Goal: Task Accomplishment & Management: Complete application form

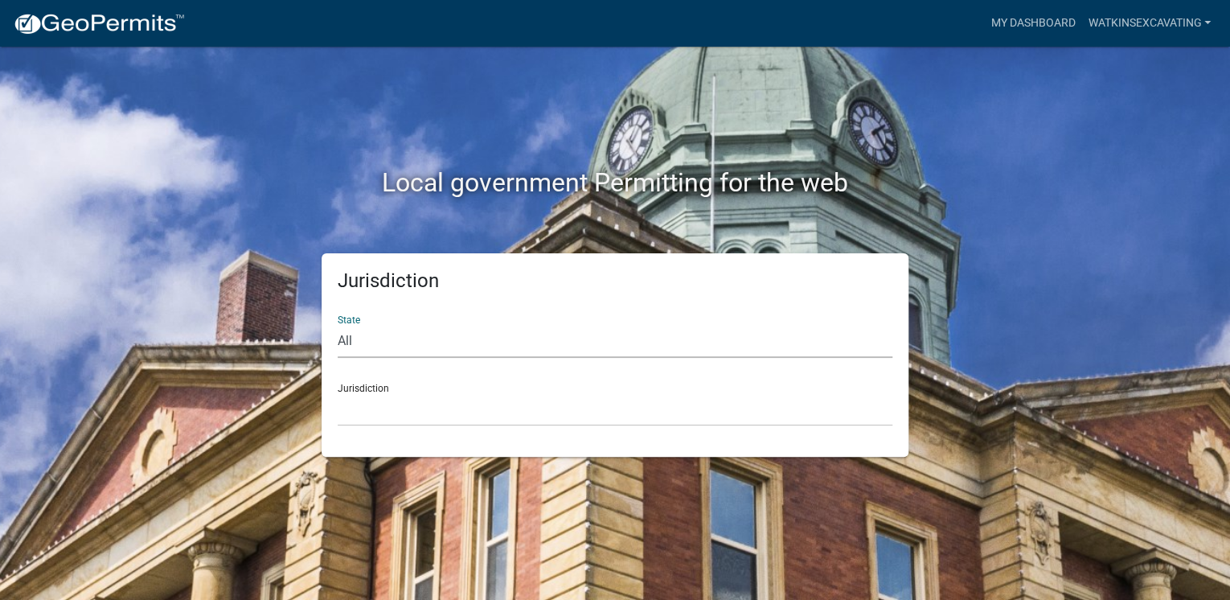
click at [395, 342] on select "All [US_STATE] [US_STATE] [US_STATE] [US_STATE] [US_STATE] [US_STATE] [US_STATE…" at bounding box center [615, 341] width 555 height 33
select select "[US_STATE]"
click at [338, 325] on select "All [US_STATE] [US_STATE] [US_STATE] [US_STATE] [US_STATE] [US_STATE] [US_STATE…" at bounding box center [615, 341] width 555 height 33
click at [408, 424] on select "[GEOGRAPHIC_DATA], [US_STATE] [GEOGRAPHIC_DATA], [US_STATE] [GEOGRAPHIC_DATA], …" at bounding box center [615, 409] width 555 height 33
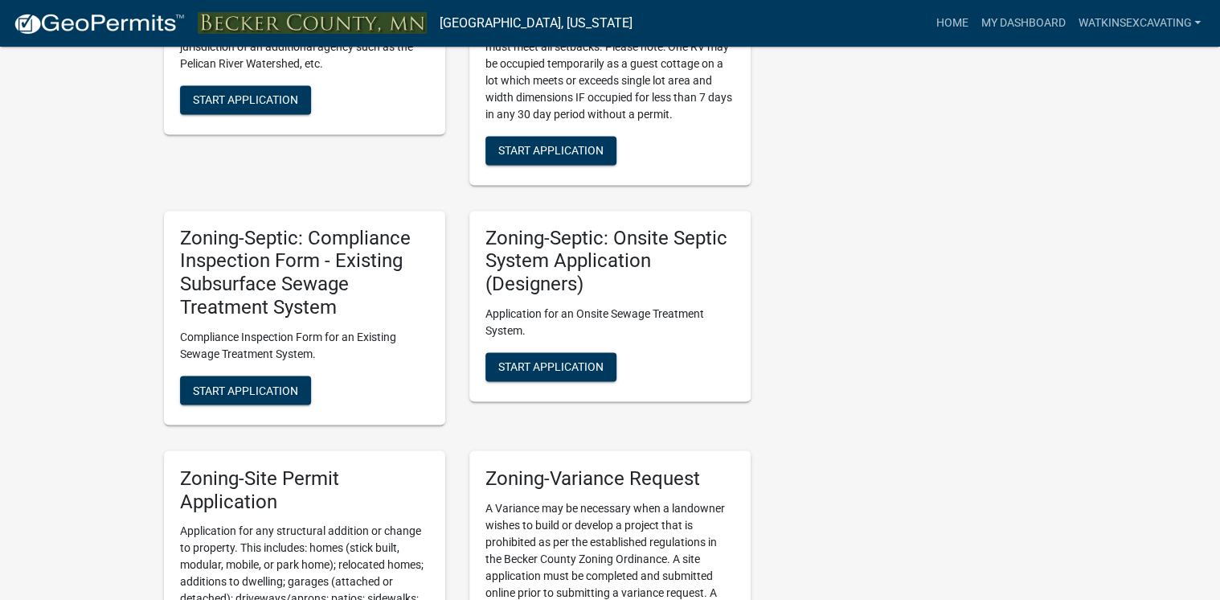
scroll to position [1116, 0]
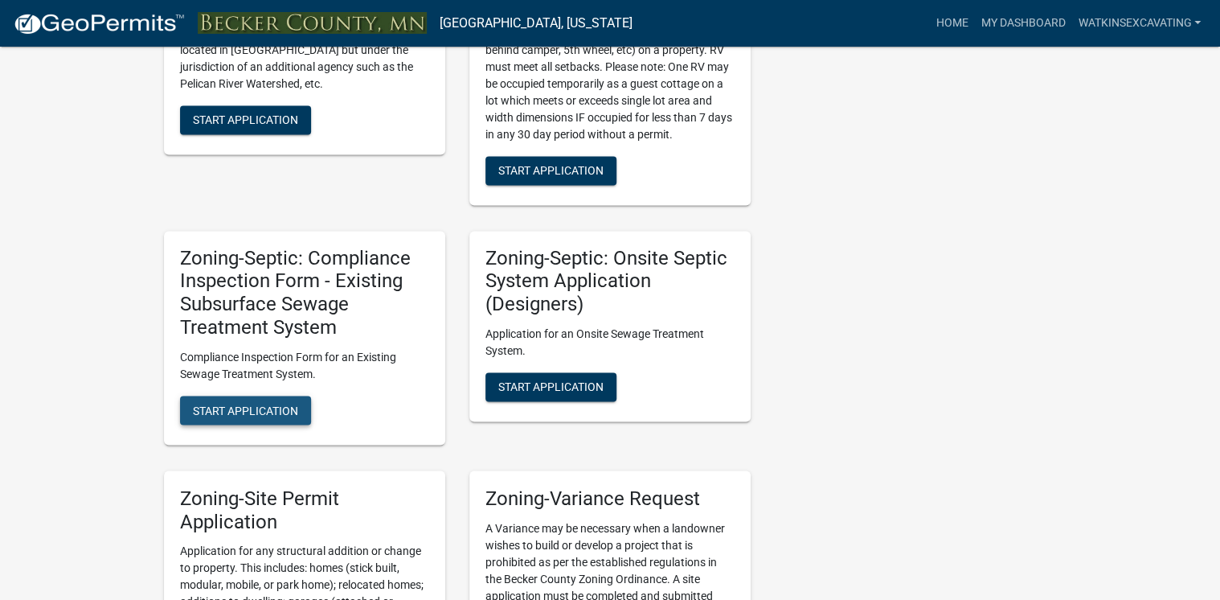
click at [256, 408] on span "Start Application" at bounding box center [245, 409] width 105 height 13
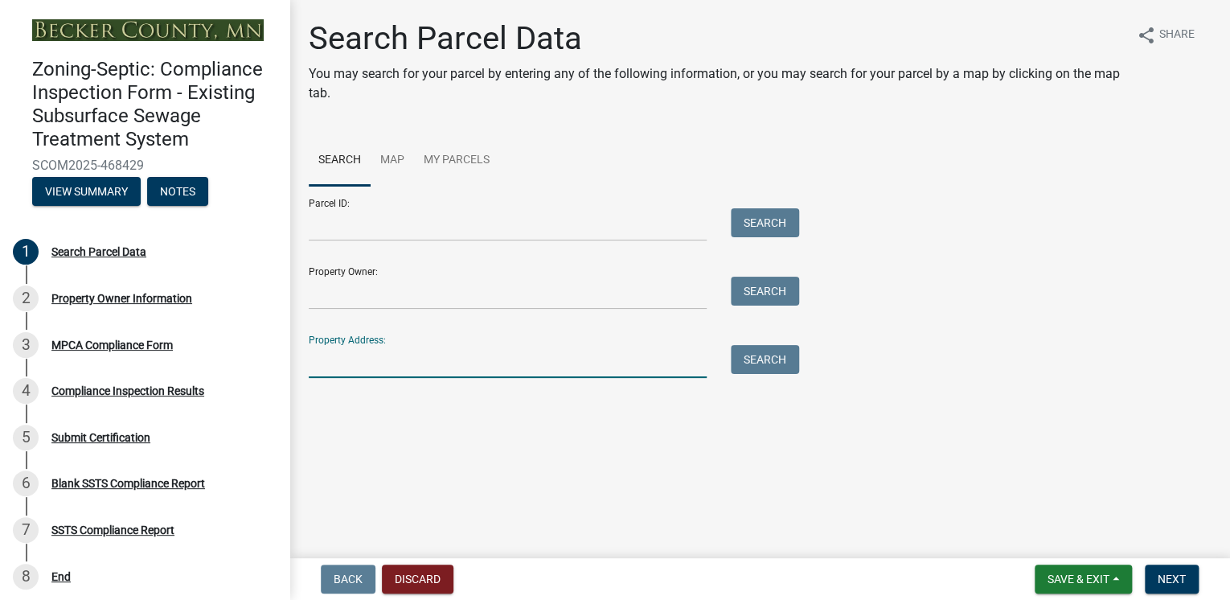
click at [411, 362] on input "Property Address:" at bounding box center [508, 361] width 398 height 33
type input "[STREET_ADDRESS]"
click at [784, 358] on button "Search" at bounding box center [765, 359] width 68 height 29
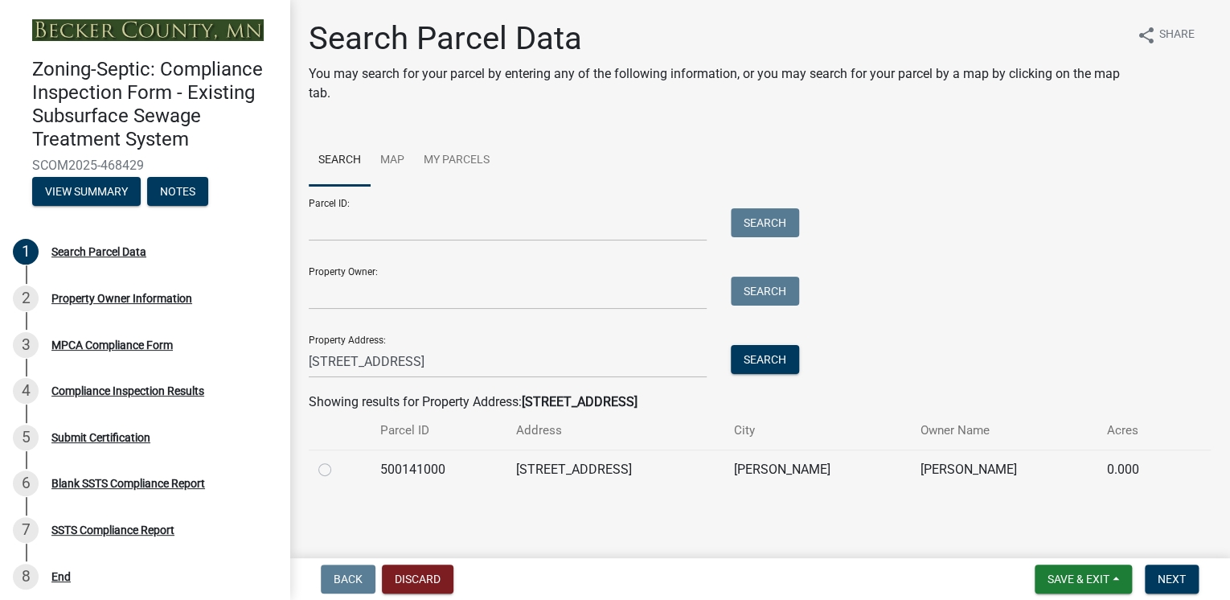
click at [338, 460] on label at bounding box center [338, 460] width 0 height 0
click at [338, 468] on input "radio" at bounding box center [343, 465] width 10 height 10
radio input "true"
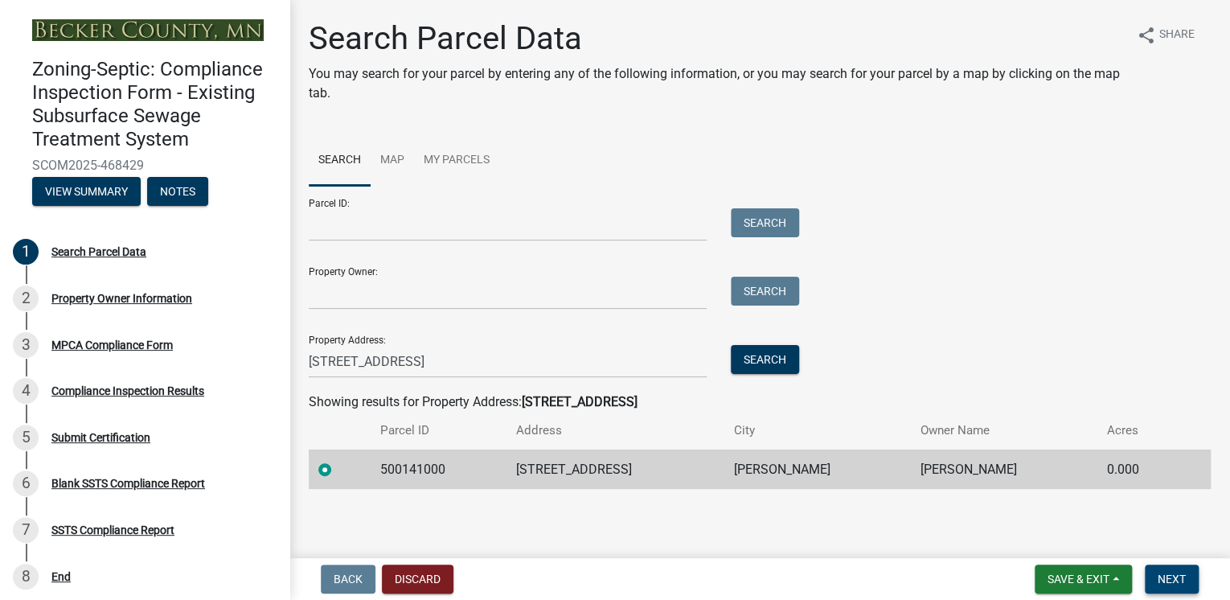
click at [1189, 574] on button "Next" at bounding box center [1172, 578] width 54 height 29
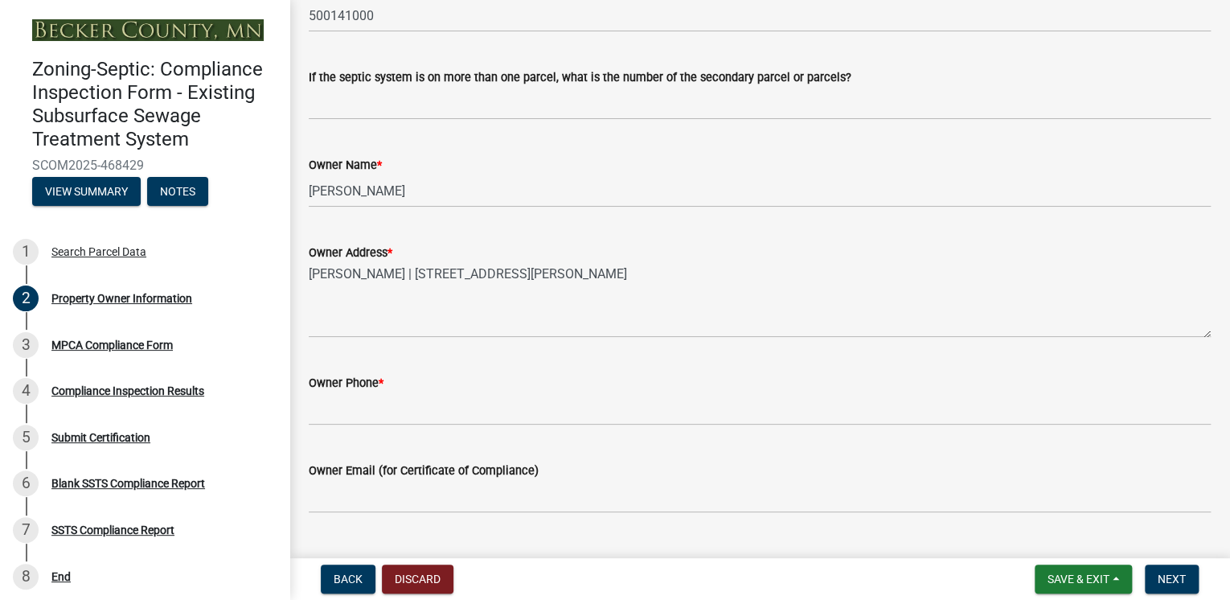
scroll to position [257, 0]
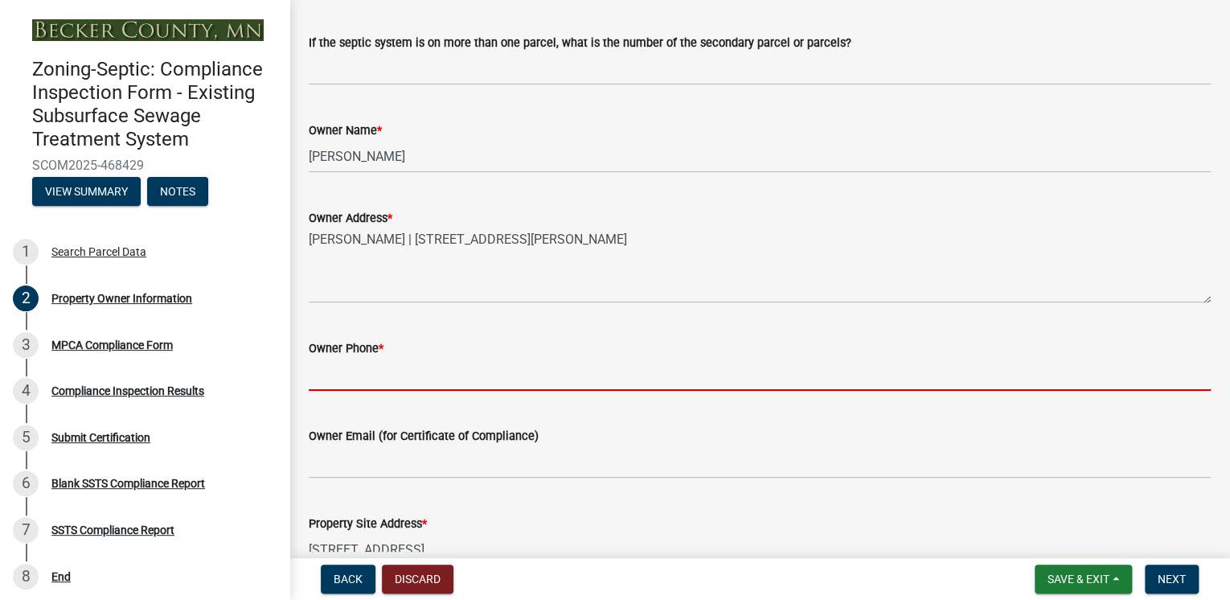
click at [367, 365] on input "Owner Phone *" at bounding box center [760, 374] width 902 height 33
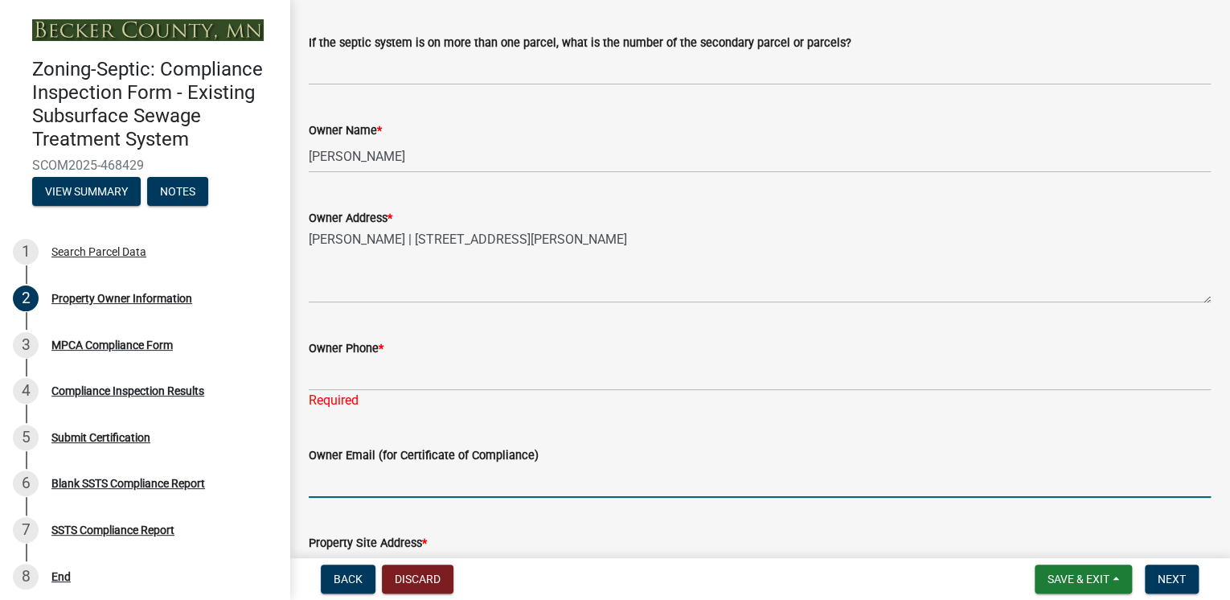
click at [604, 459] on form "Owner Email (for Certificate of Compliance)" at bounding box center [760, 471] width 902 height 52
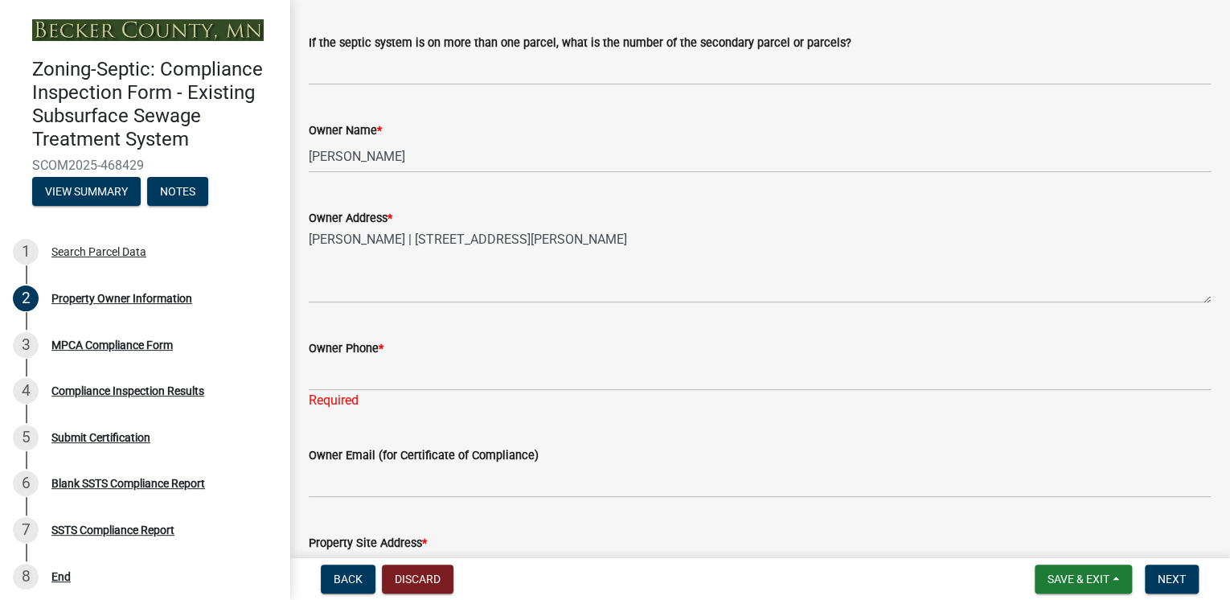
click at [627, 407] on div "Required" at bounding box center [760, 400] width 902 height 19
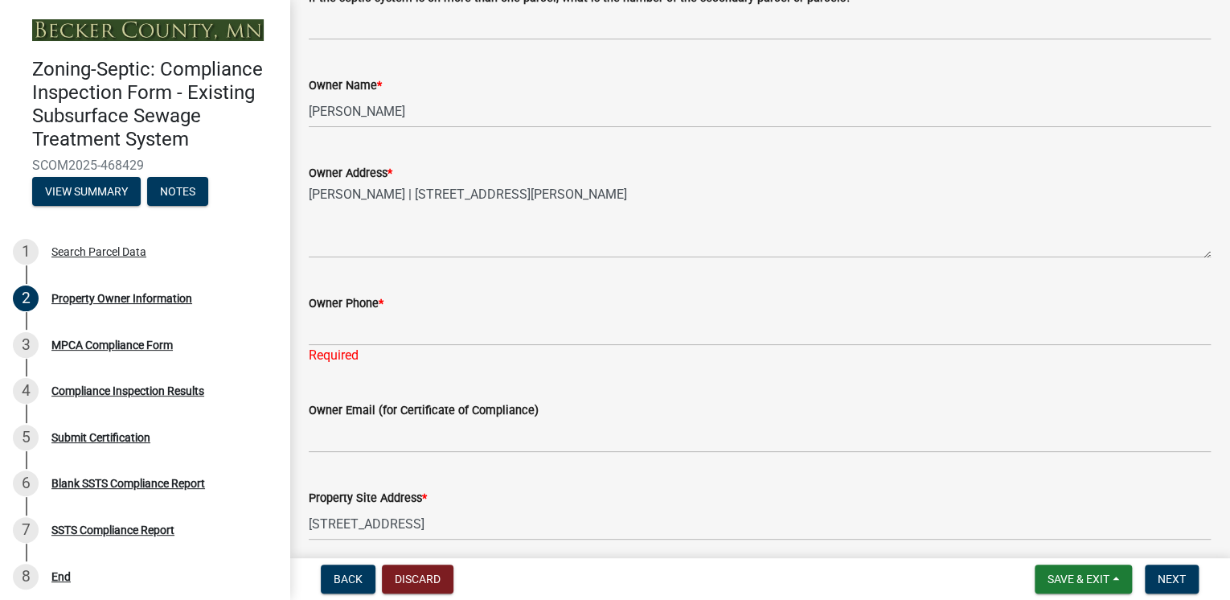
scroll to position [268, 0]
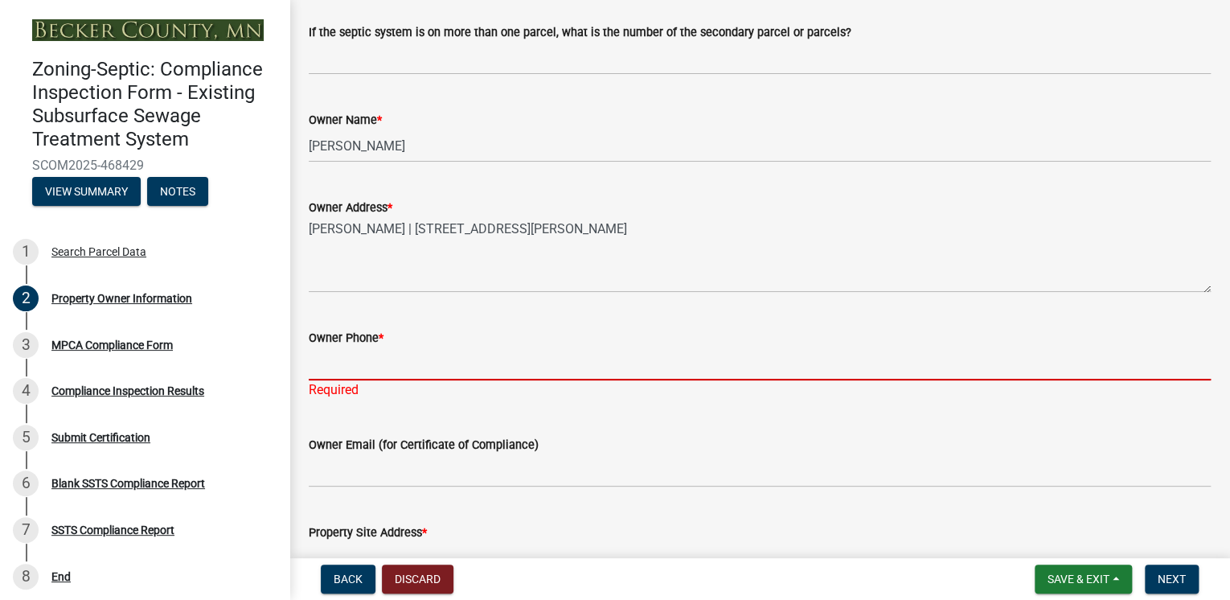
click at [340, 362] on input "Owner Phone *" at bounding box center [760, 363] width 902 height 33
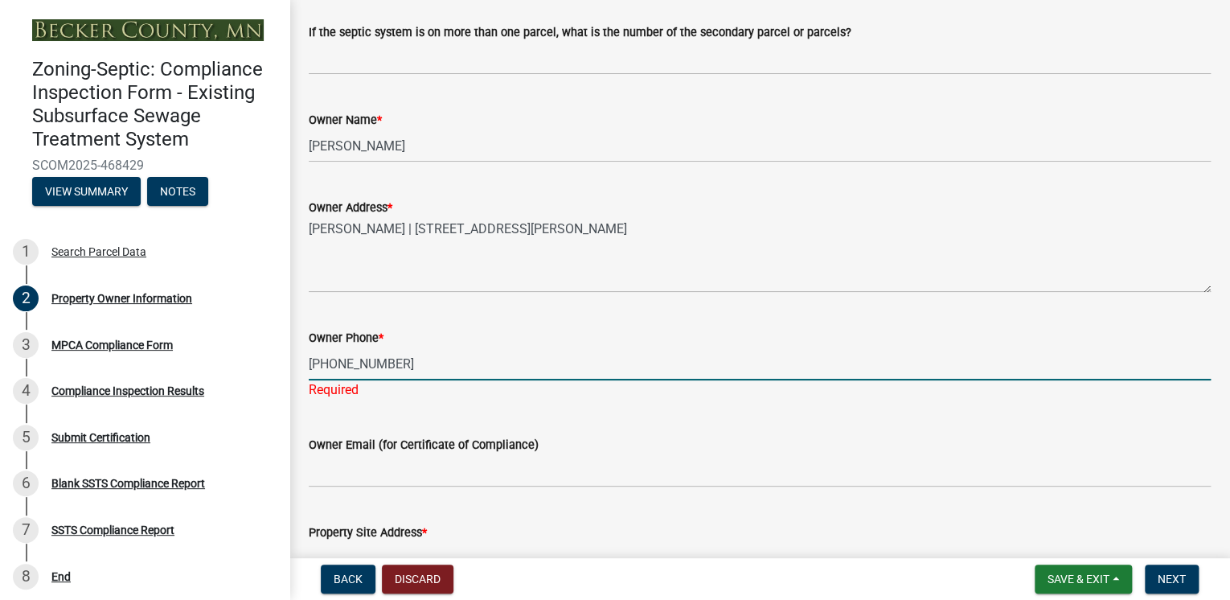
type input "[PHONE_NUMBER]"
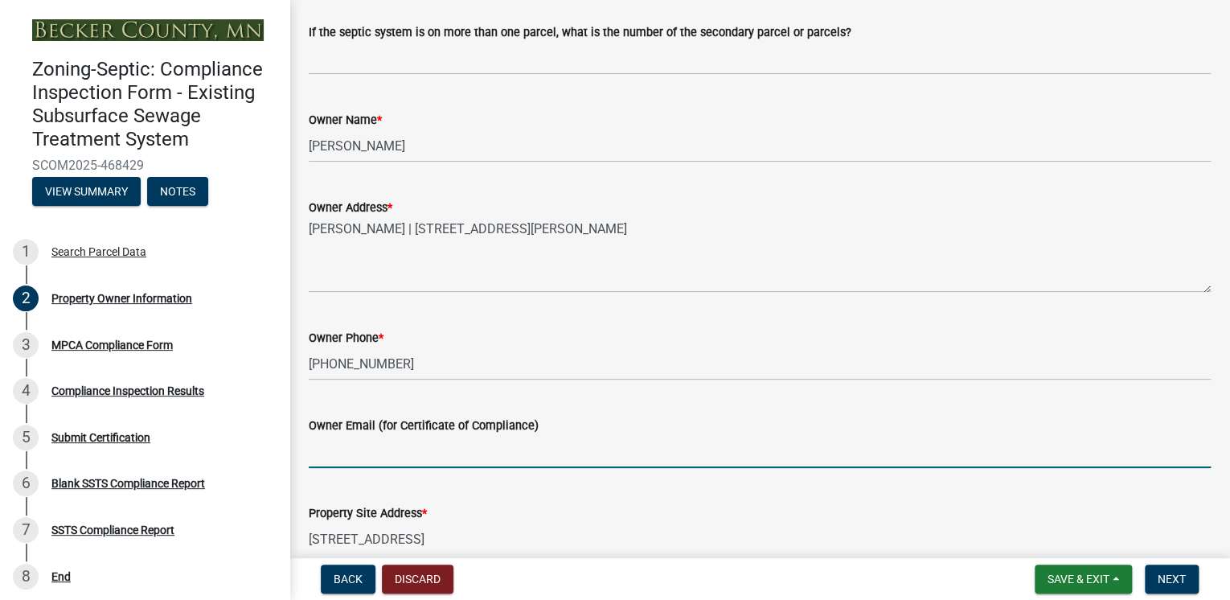
click at [332, 473] on wm-data-entity-input "Owner Email (for Certificate of Compliance)" at bounding box center [760, 437] width 902 height 88
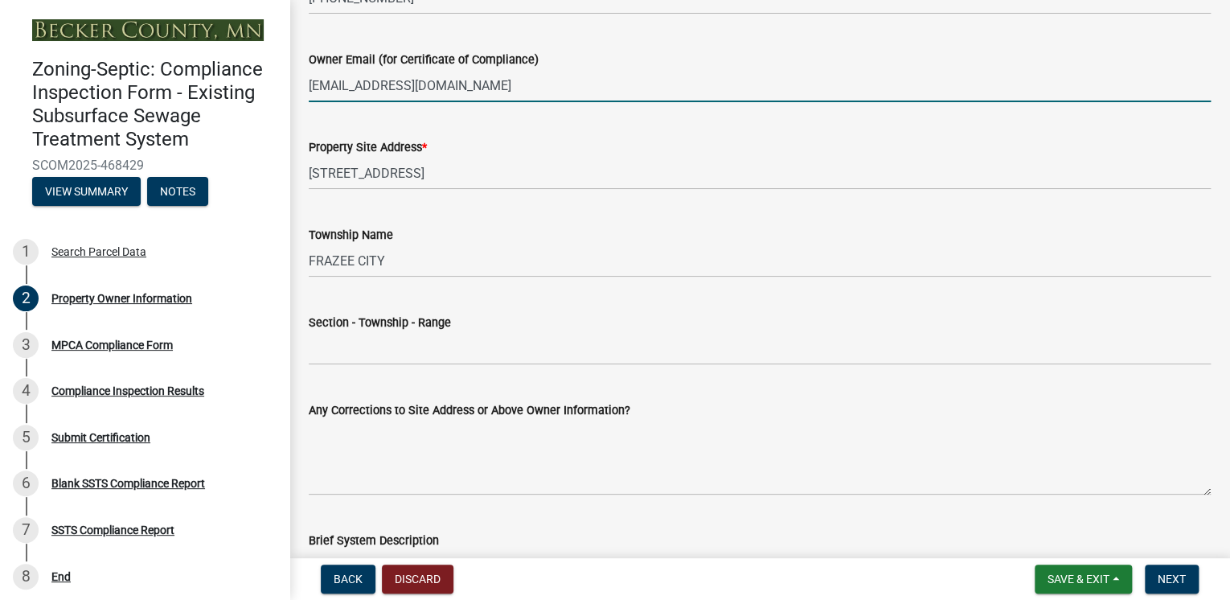
scroll to position [653, 0]
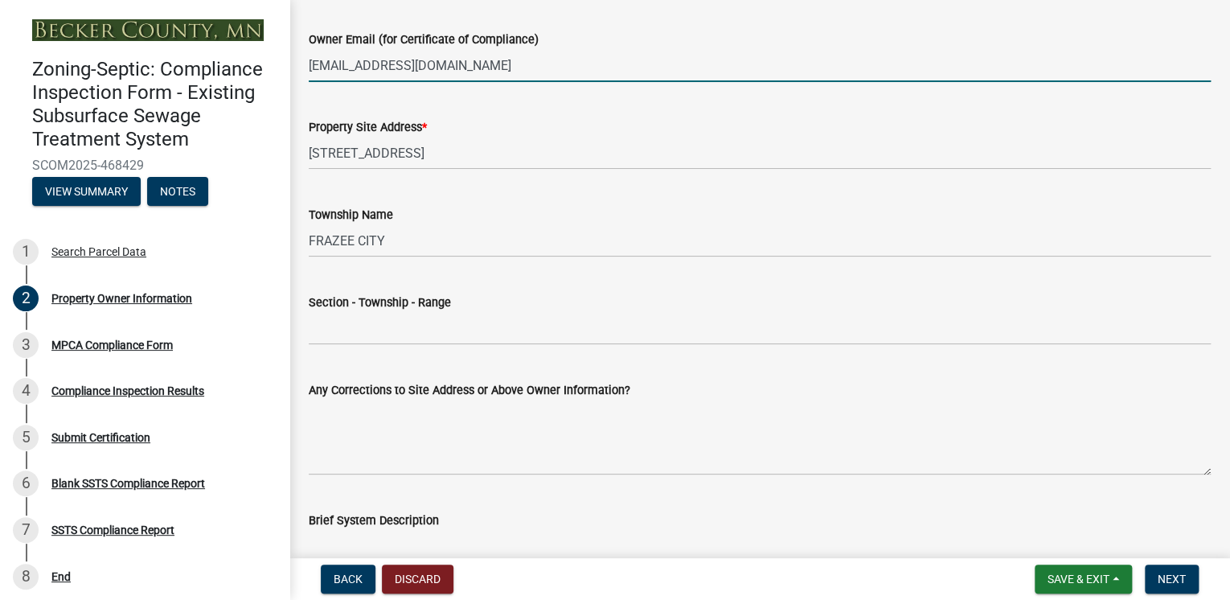
type input "[EMAIL_ADDRESS][DOMAIN_NAME]"
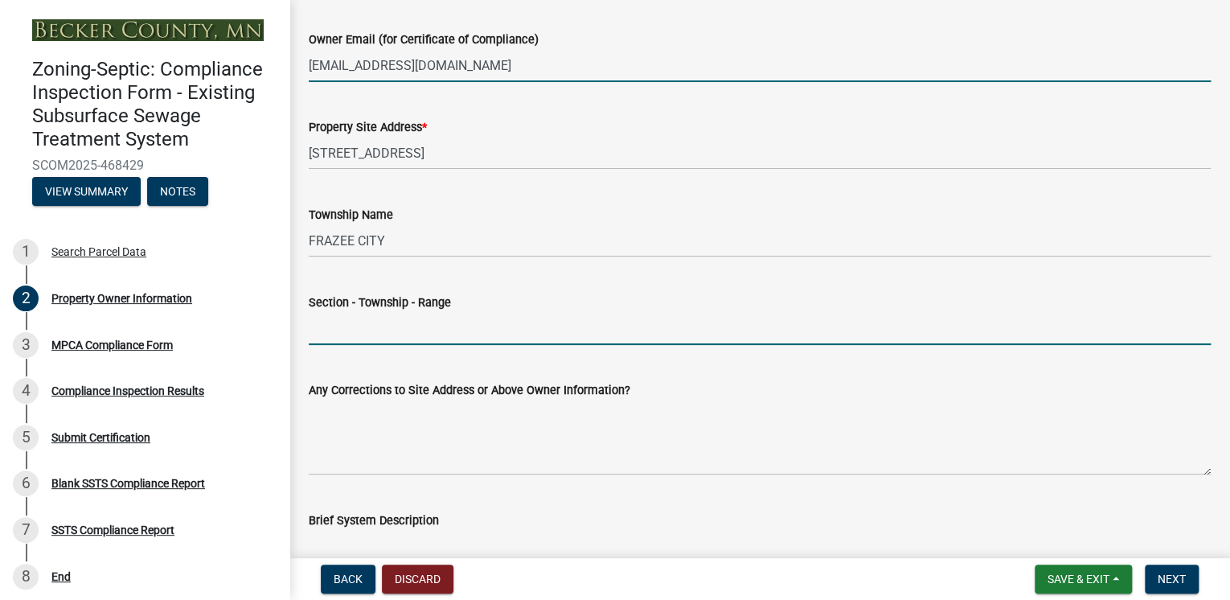
click at [334, 338] on input "Section - Township - Range" at bounding box center [760, 328] width 902 height 33
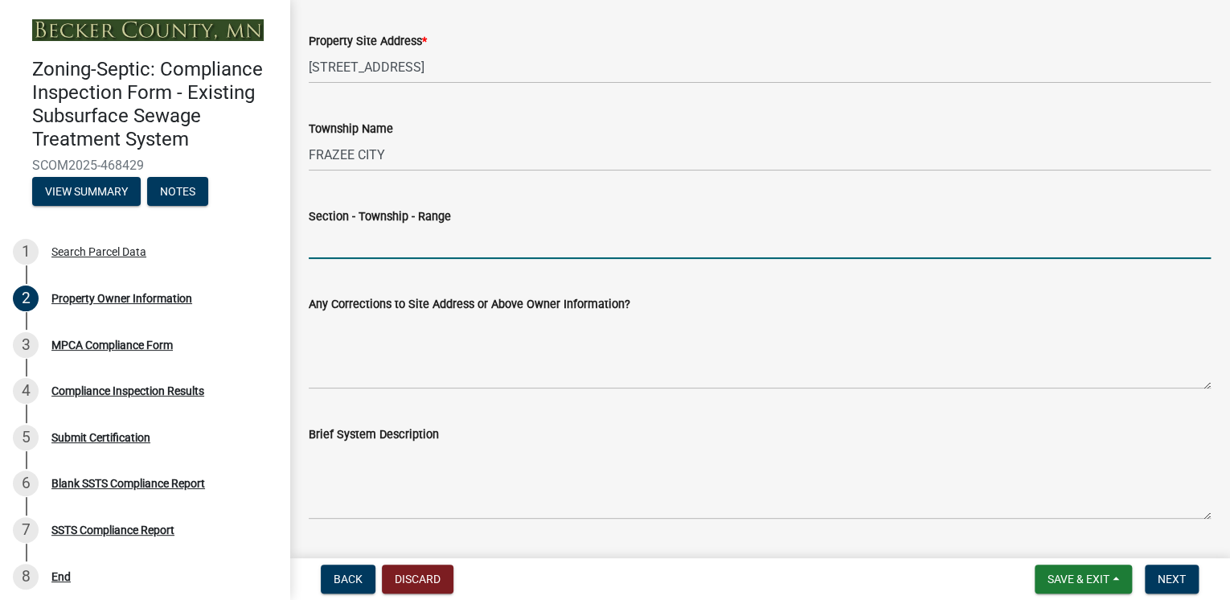
scroll to position [782, 0]
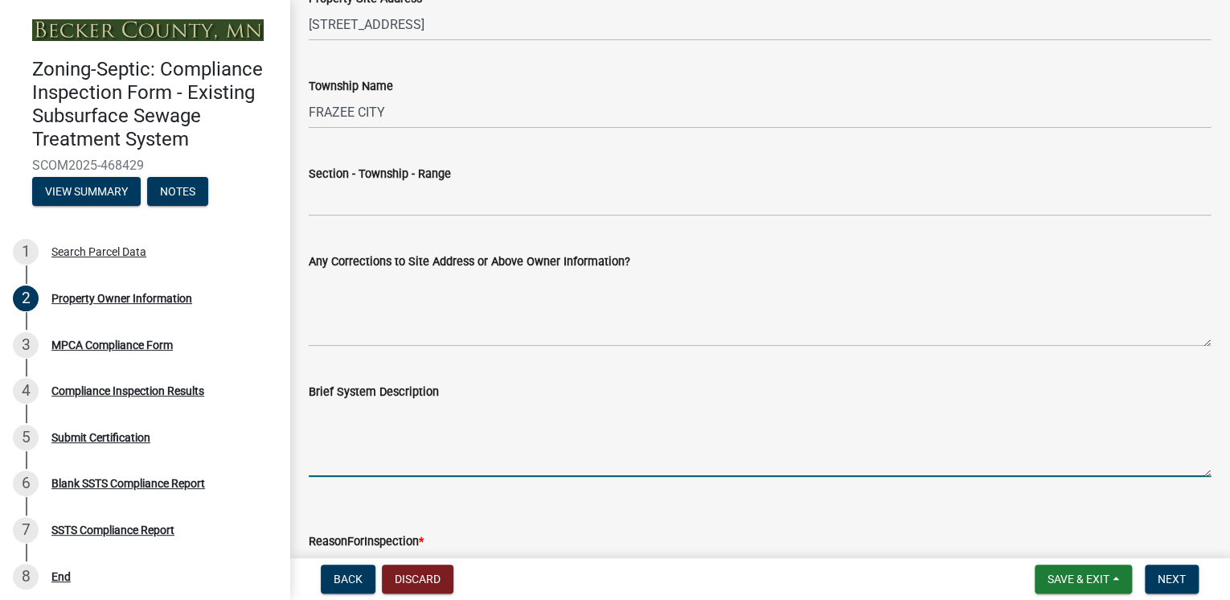
click at [580, 443] on textarea "Brief System Description" at bounding box center [760, 439] width 902 height 76
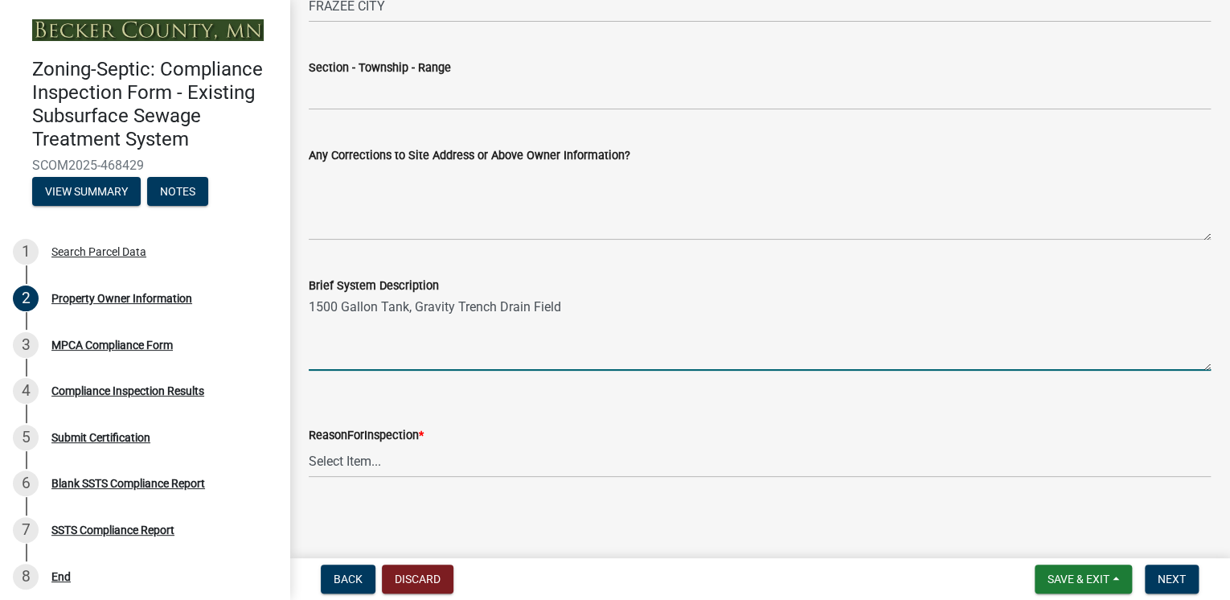
scroll to position [891, 0]
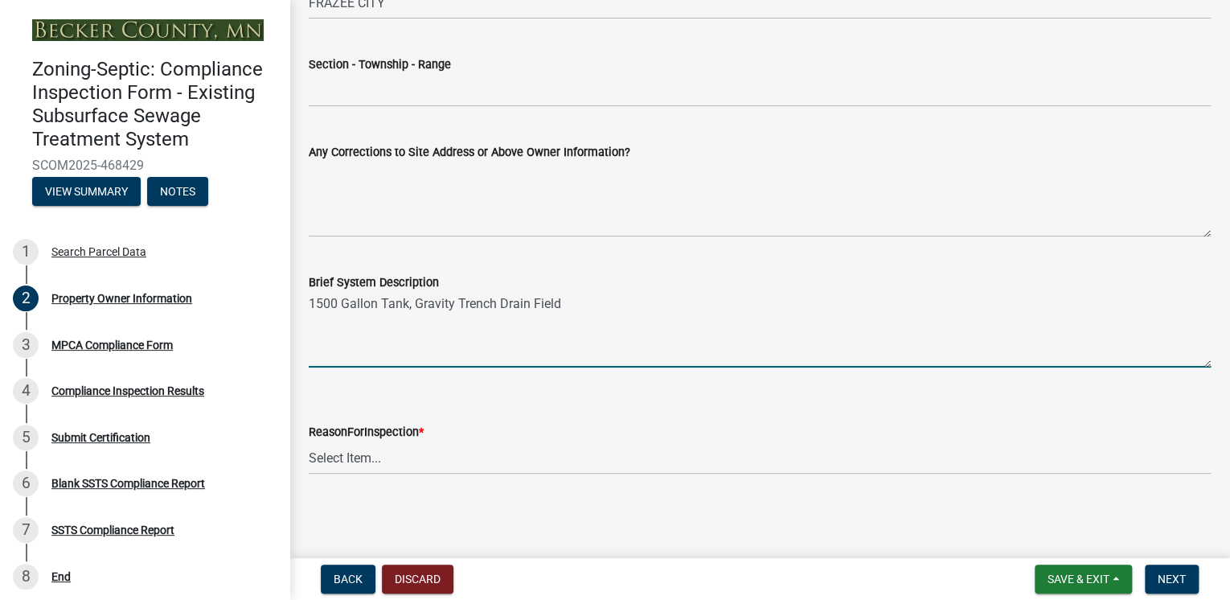
type textarea "1500 Gallon Tank, Gravity Trench Drain Field"
click at [368, 461] on select "Select Item... Property Sale Lake Study Required for Permit Other" at bounding box center [760, 457] width 902 height 33
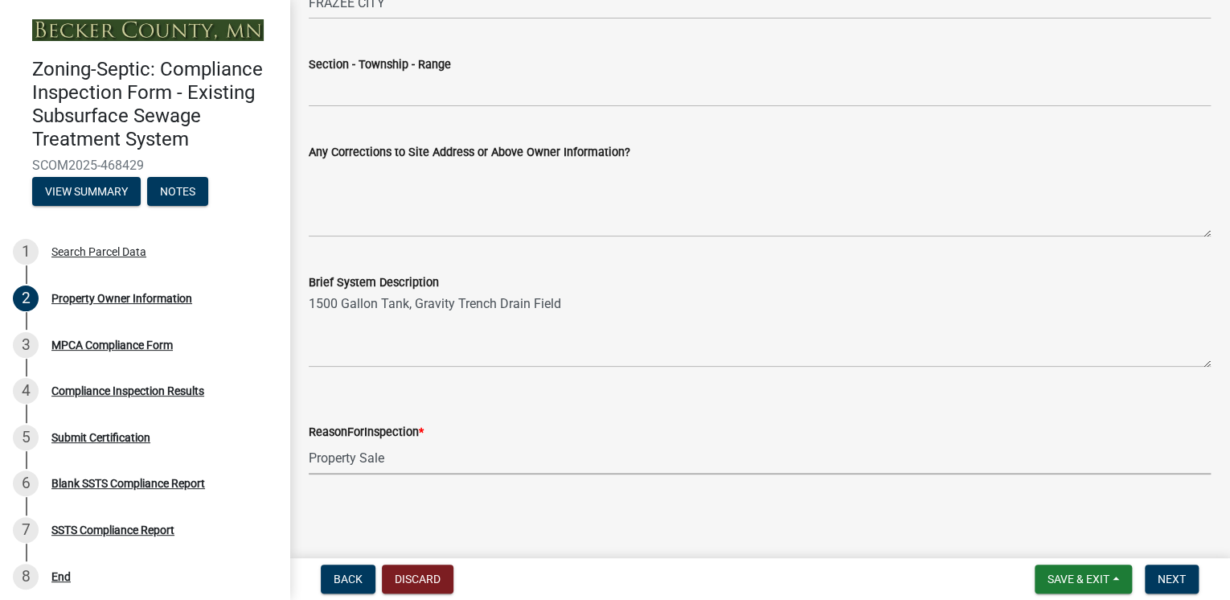
click at [309, 441] on select "Select Item... Property Sale Lake Study Required for Permit Other" at bounding box center [760, 457] width 902 height 33
select select "d6fd99ce-8a43-4bcf-938d-761da4bf36de"
click at [1173, 589] on button "Next" at bounding box center [1172, 578] width 54 height 29
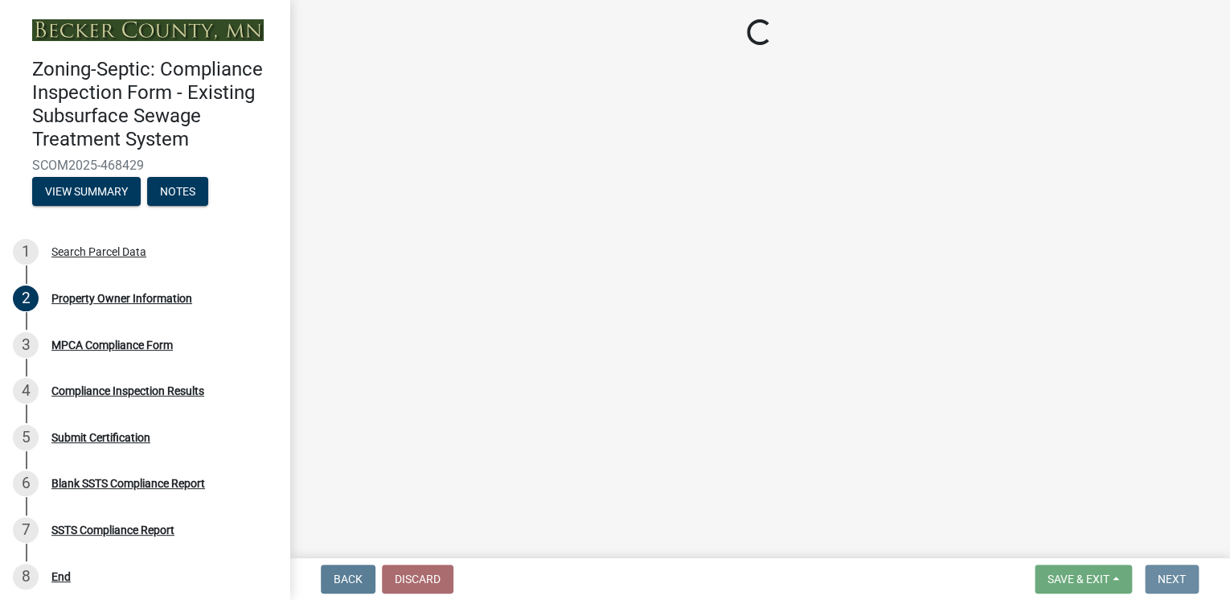
scroll to position [0, 0]
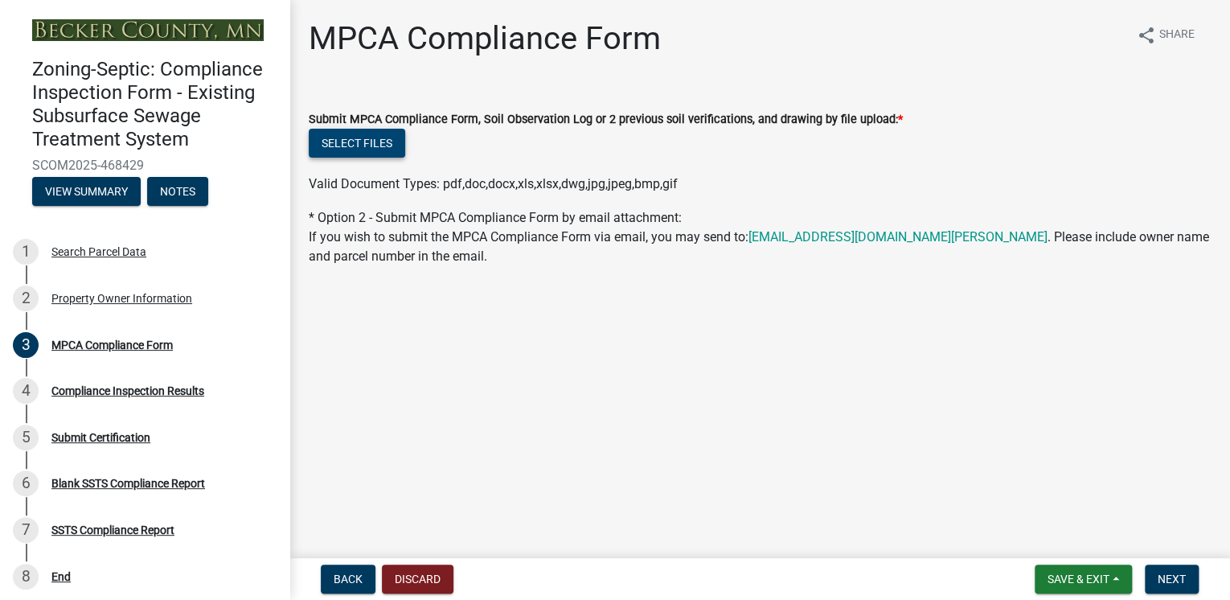
click at [348, 142] on button "Select files" at bounding box center [357, 143] width 96 height 29
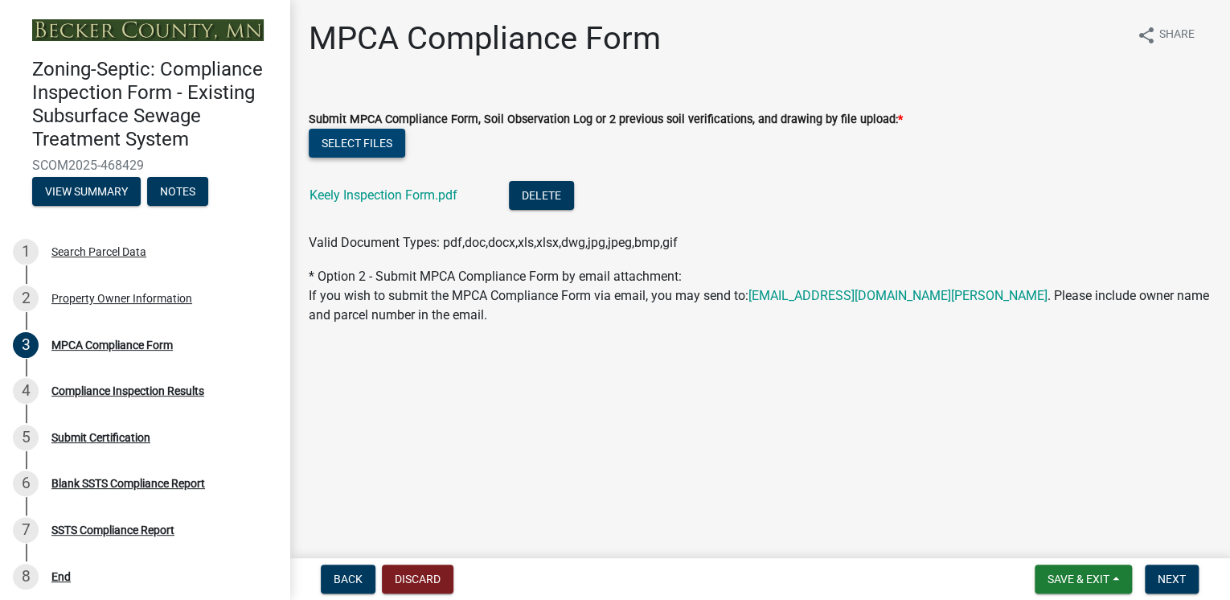
click at [368, 136] on button "Select files" at bounding box center [357, 143] width 96 height 29
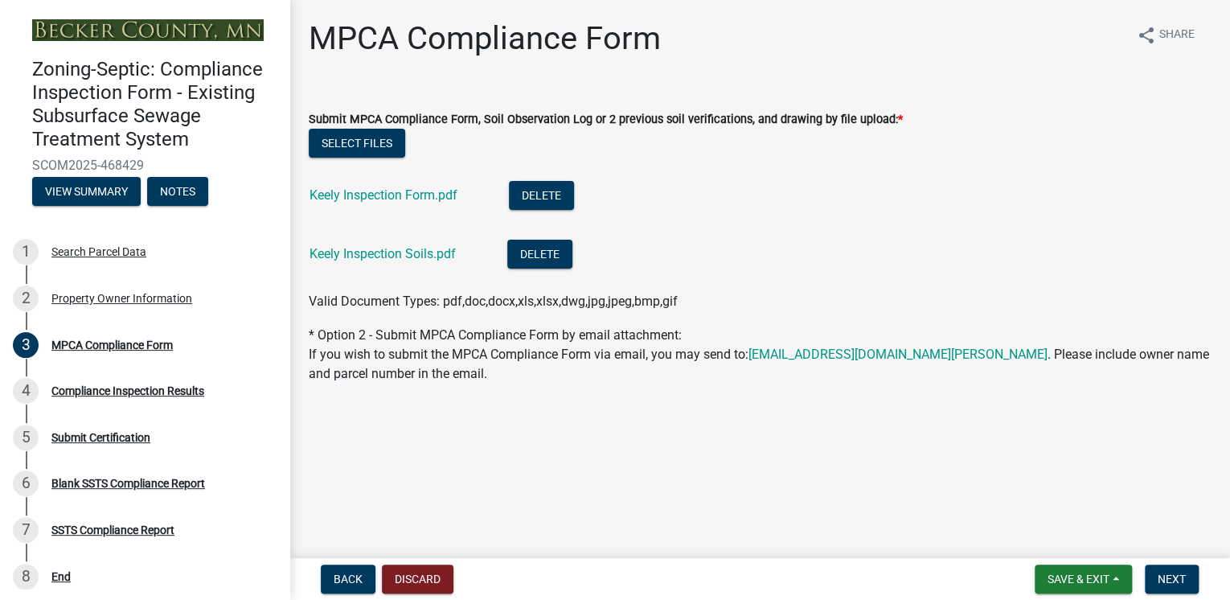
click at [347, 128] on div "Submit MPCA Compliance Form, Soil Observation Log or 2 previous soil verificati…" at bounding box center [760, 118] width 902 height 19
click at [350, 140] on button "Select files" at bounding box center [357, 143] width 96 height 29
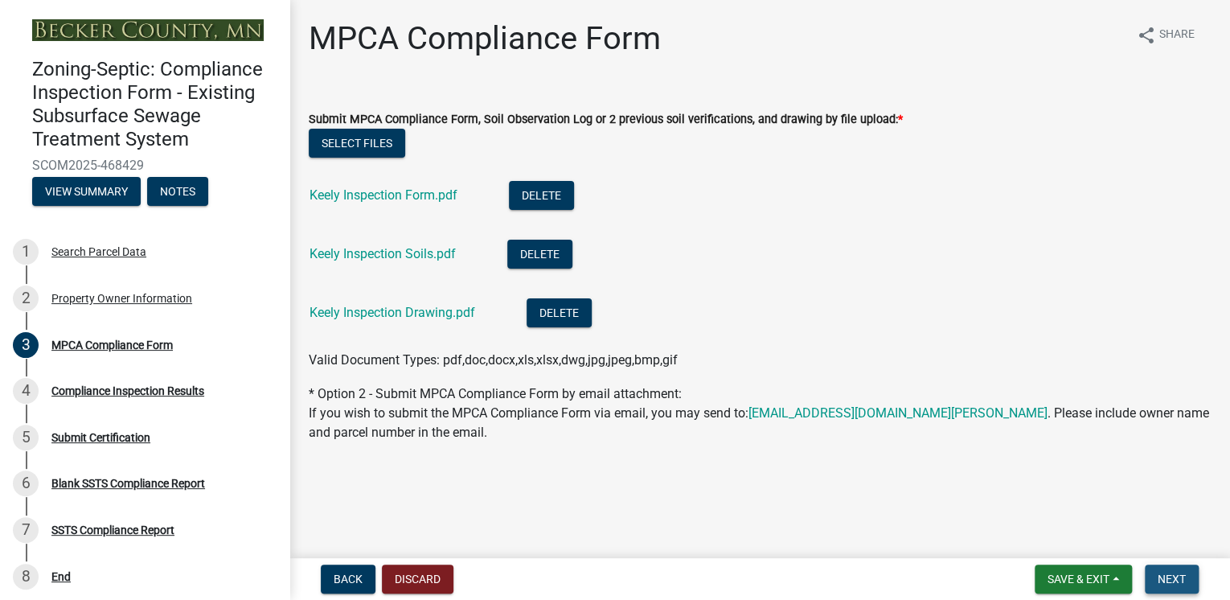
click at [1173, 579] on span "Next" at bounding box center [1171, 578] width 28 height 13
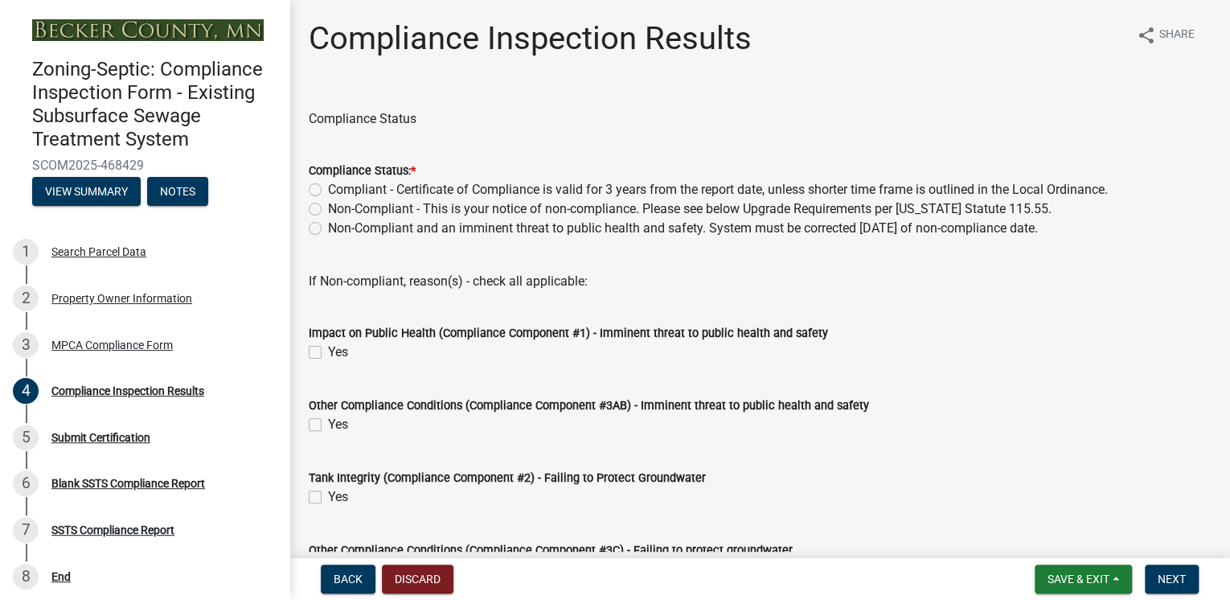
click at [328, 189] on label "Compliant - Certificate of Compliance is valid for 3 years from the report date…" at bounding box center [718, 189] width 780 height 19
click at [328, 189] on input "Compliant - Certificate of Compliance is valid for 3 years from the report date…" at bounding box center [333, 185] width 10 height 10
radio input "true"
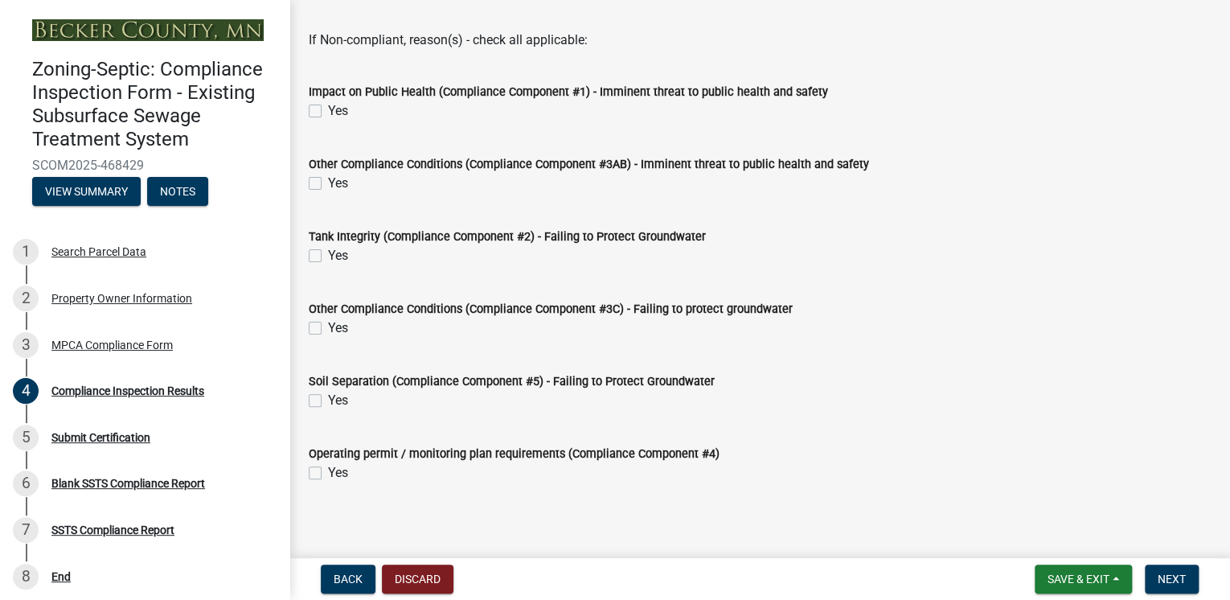
scroll to position [249, 0]
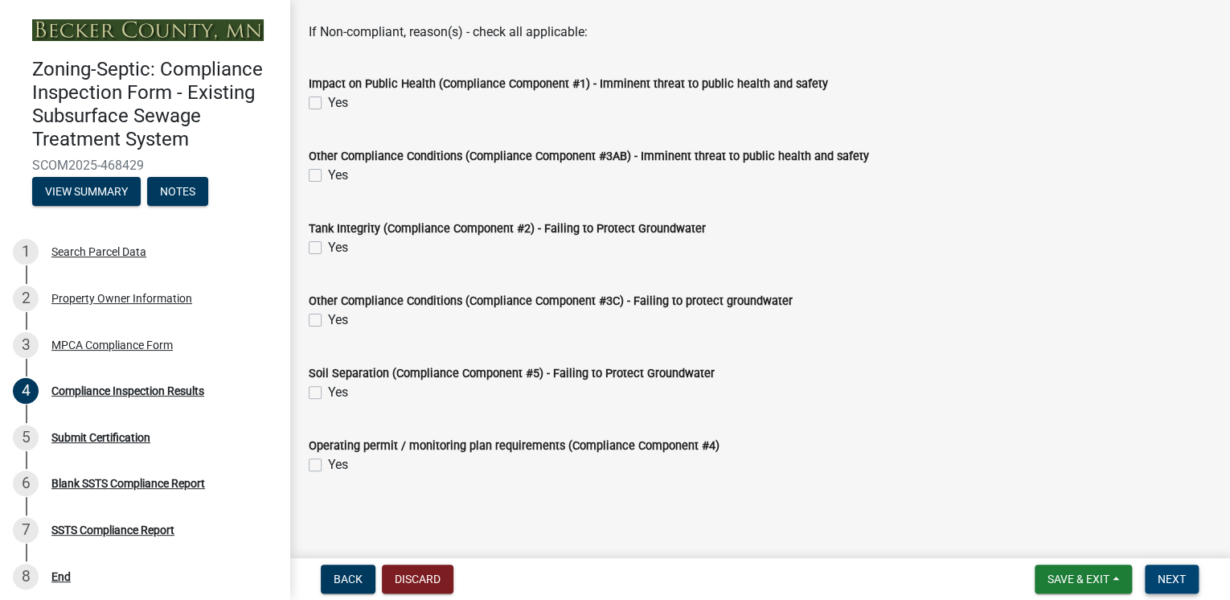
click at [1165, 575] on span "Next" at bounding box center [1171, 578] width 28 height 13
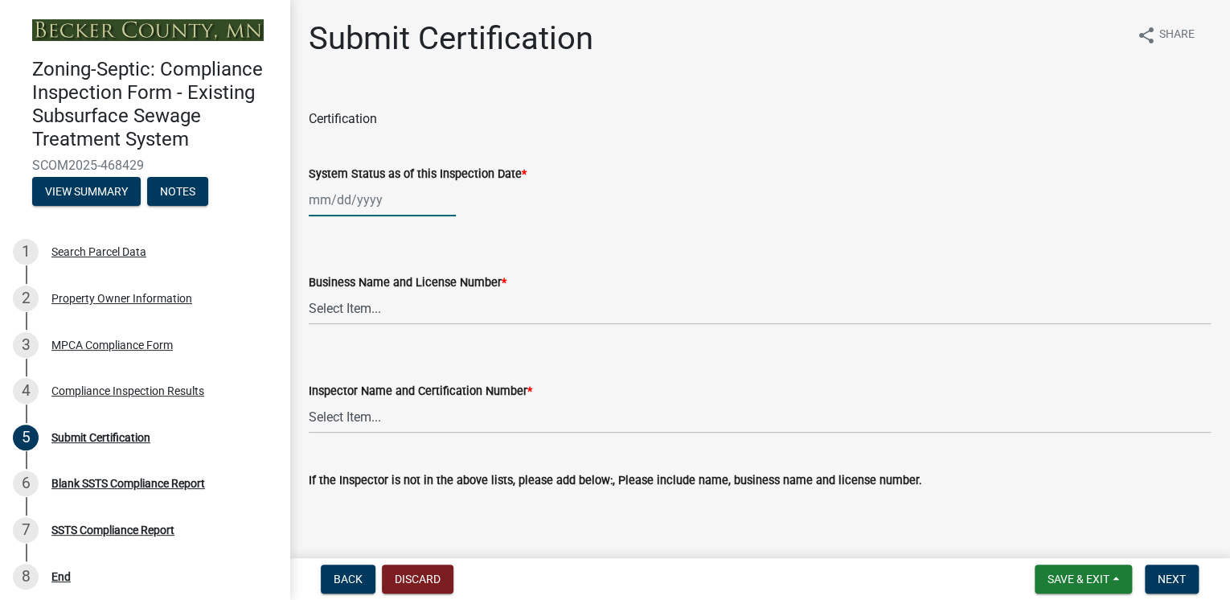
click at [399, 196] on div at bounding box center [382, 199] width 147 height 33
select select "8"
select select "2025"
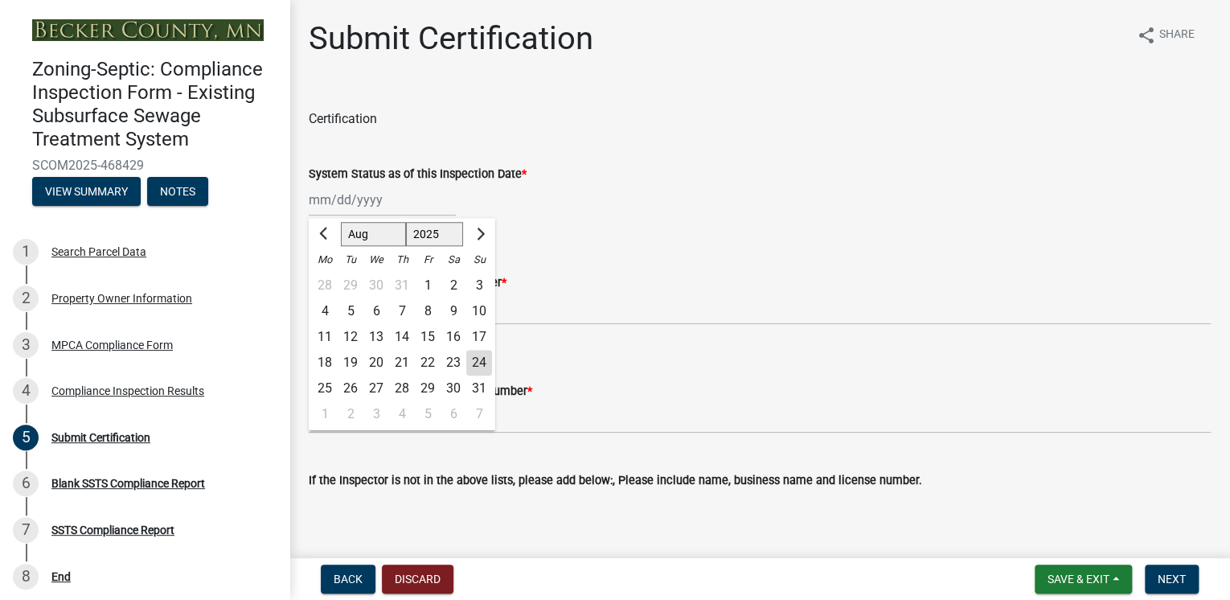
click at [397, 362] on div "21" at bounding box center [402, 363] width 26 height 26
type input "[DATE]"
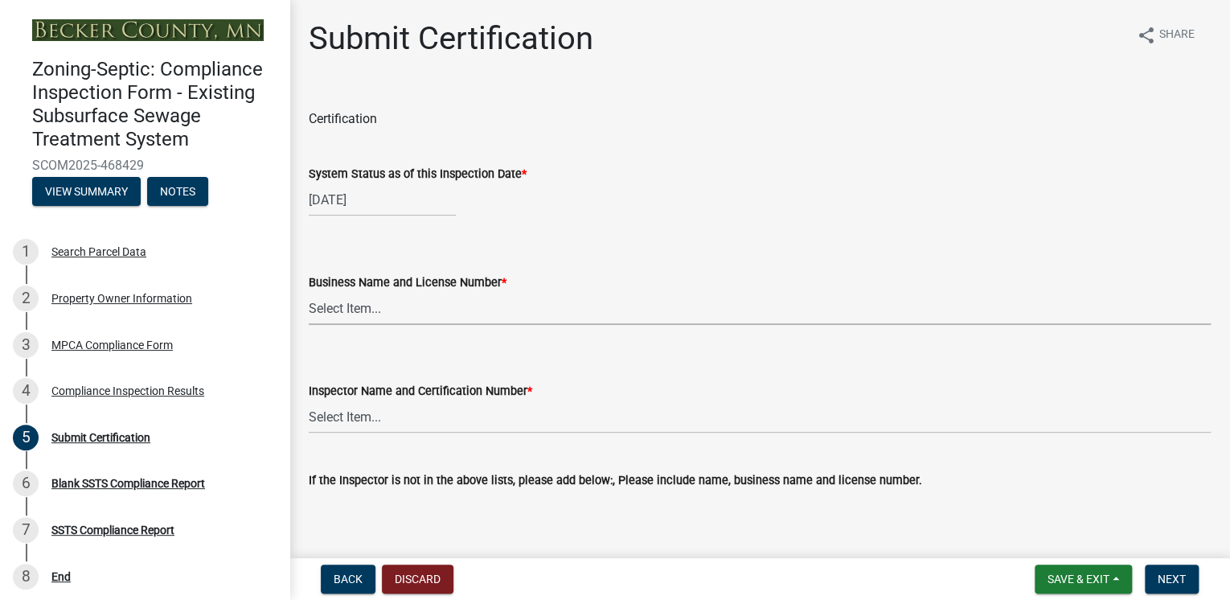
click at [403, 308] on select "Select Item... OTHER – Not listed (please add in next field and we will add to …" at bounding box center [760, 308] width 902 height 33
click at [309, 292] on select "Select Item... OTHER – Not listed (please add in next field and we will add to …" at bounding box center [760, 308] width 902 height 33
select select "146a9eb9-aff7-4916-9dc4-4c4e54593b8f"
click at [376, 424] on select "Select Item... OTHER – Not listed (please add in next field and we will add to …" at bounding box center [760, 416] width 902 height 33
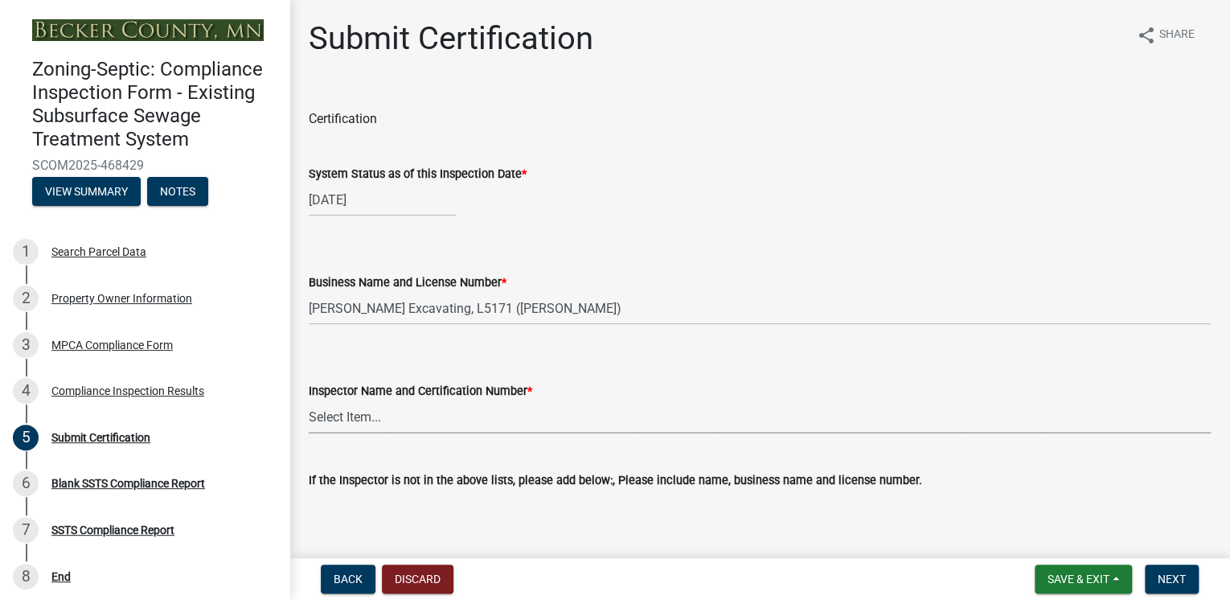
click at [379, 420] on select "Select Item... OTHER – Not listed (please add in next field and we will add to …" at bounding box center [760, 416] width 902 height 33
click at [370, 418] on select "Select Item... OTHER – Not listed (please add in next field and we will add to …" at bounding box center [760, 416] width 902 height 33
click at [365, 418] on select "Select Item... OTHER – Not listed (please add in next field and we will add to …" at bounding box center [760, 416] width 902 height 33
click at [309, 400] on select "Select Item... OTHER – Not listed (please add in next field and we will add to …" at bounding box center [760, 416] width 902 height 33
select select "b346e68a-cfb2-4c33-91dd-7f07c4fc7c16"
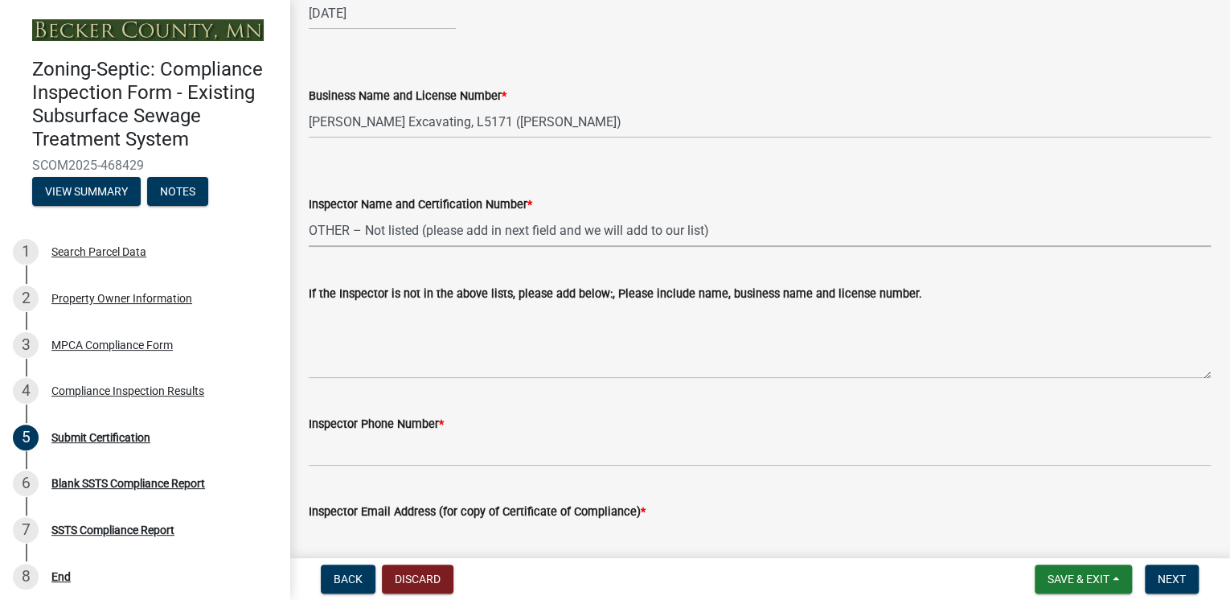
scroll to position [193, 0]
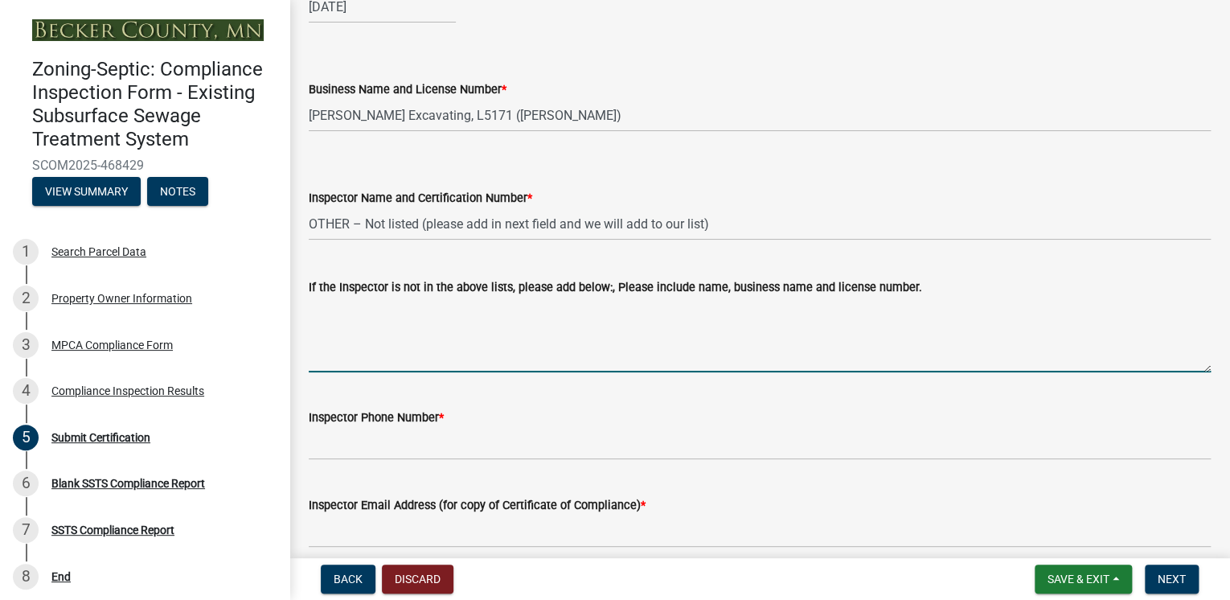
click at [383, 360] on textarea "If the Inspector is not in the above lists, please add below:, Please include n…" at bounding box center [760, 335] width 902 height 76
click at [357, 367] on textarea "If the Inspector is not in the above lists, please add below:, Please include n…" at bounding box center [760, 335] width 902 height 76
type textarea "[PERSON_NAME], [PERSON_NAME] Excavating, L1933, C5171"
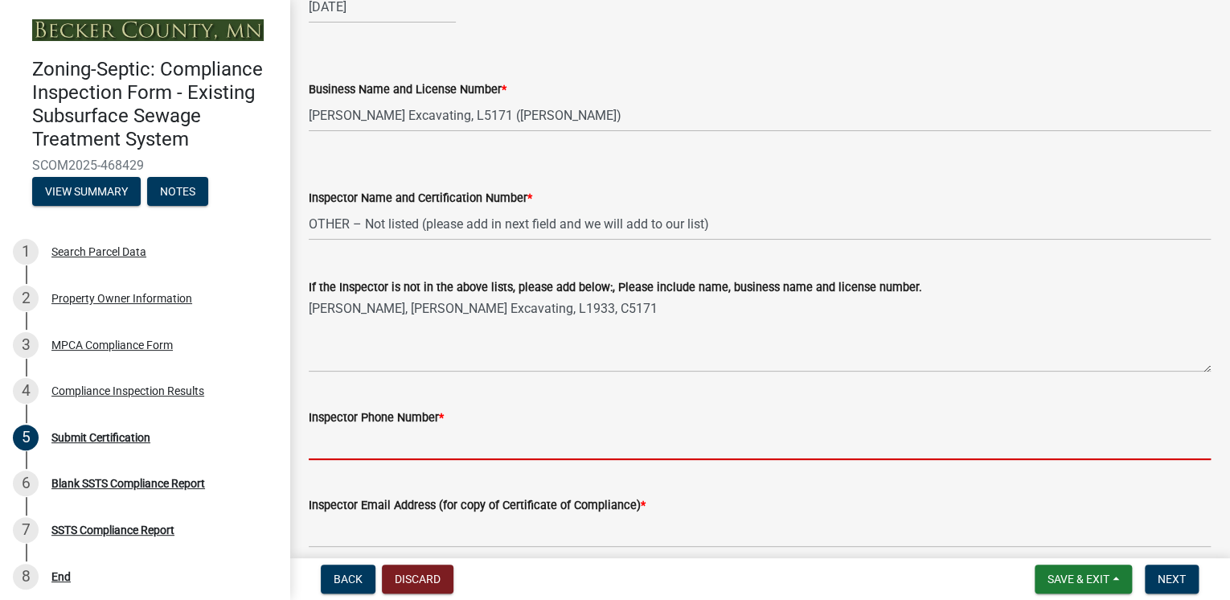
click at [410, 438] on input "Inspector Phone Number *" at bounding box center [760, 443] width 902 height 33
type input "2188418291"
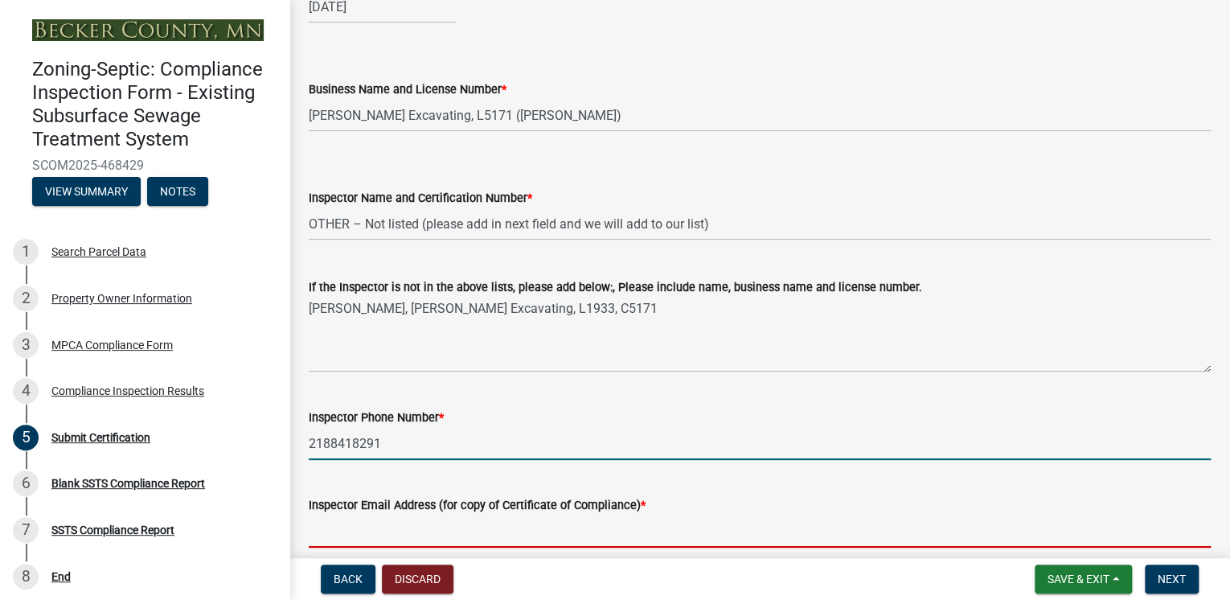
type input "[EMAIL_ADDRESS][DOMAIN_NAME]"
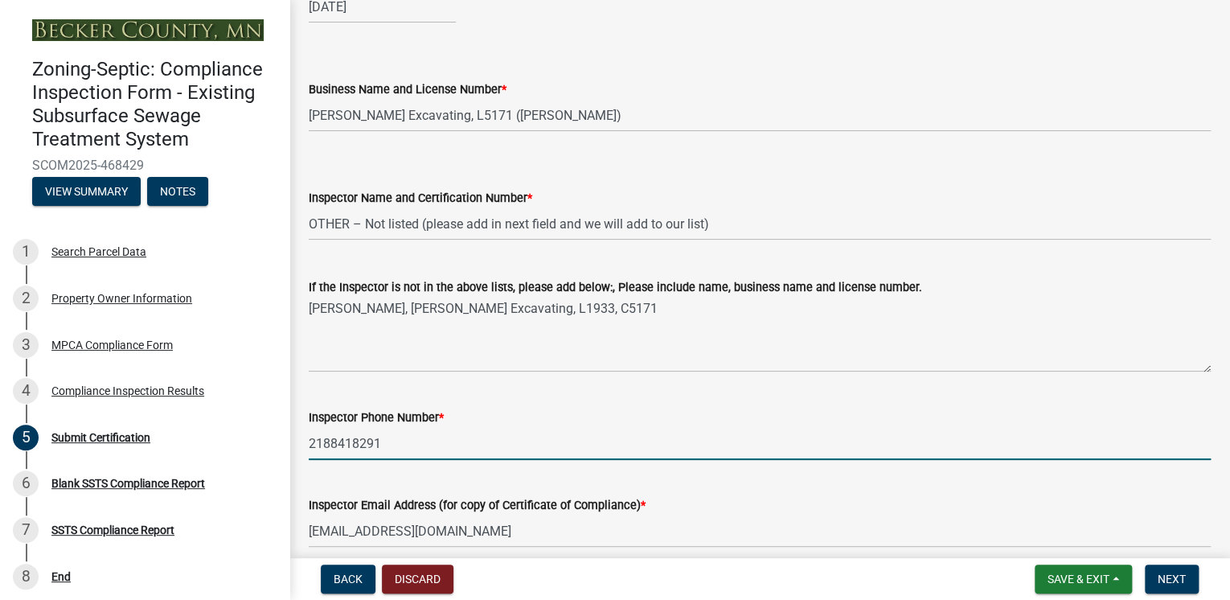
type input "2188418287"
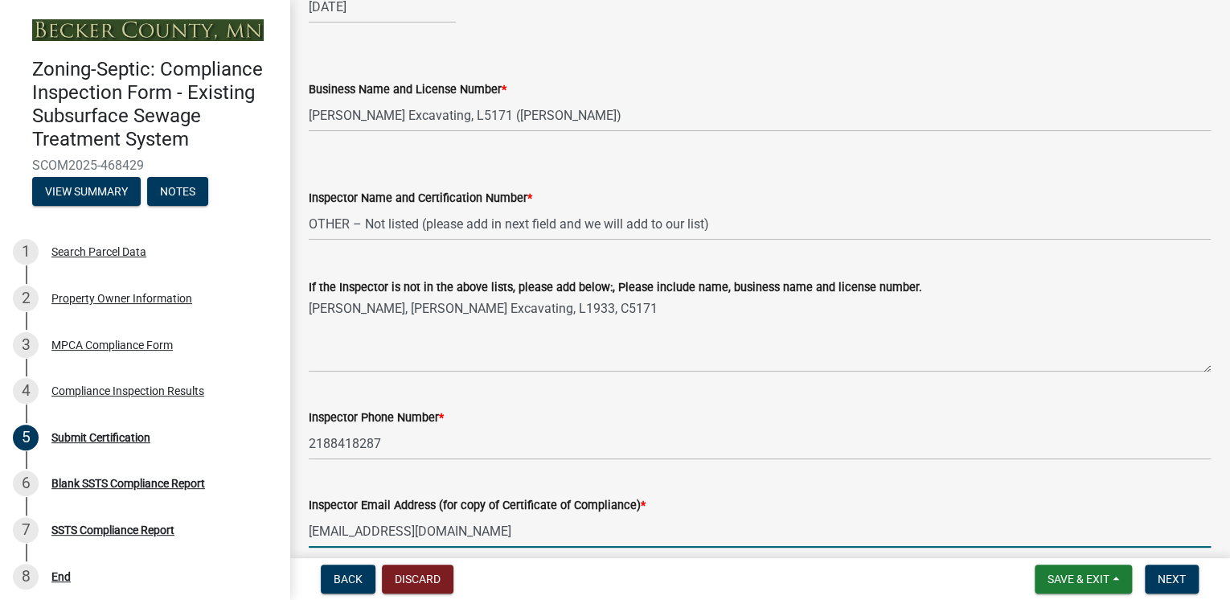
scroll to position [196, 0]
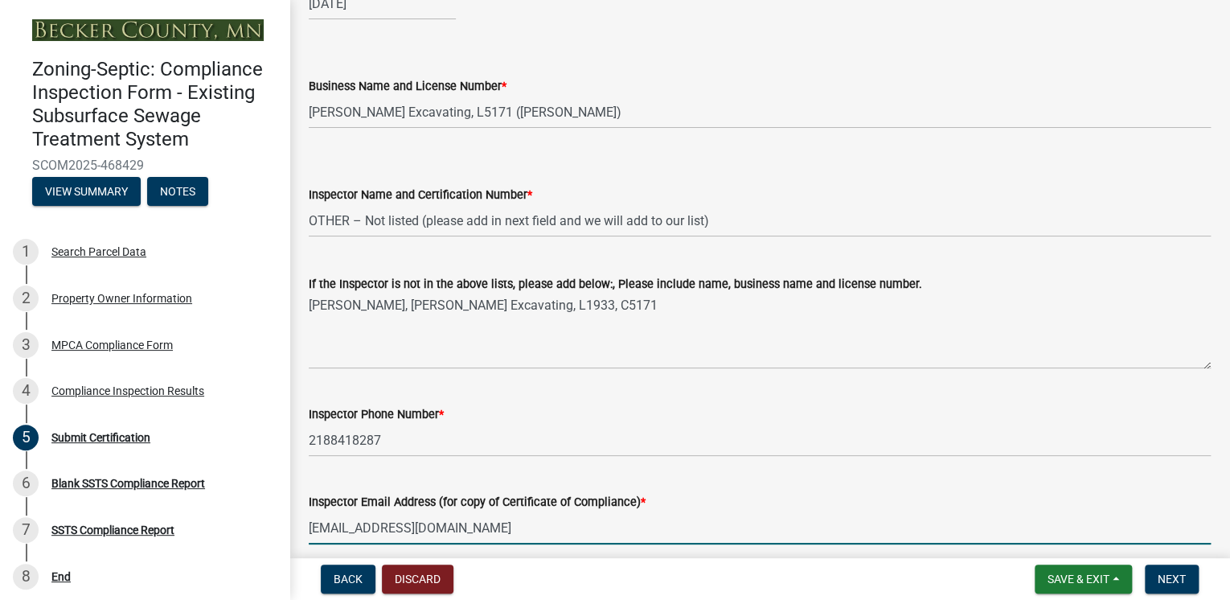
drag, startPoint x: 473, startPoint y: 535, endPoint x: 308, endPoint y: 530, distance: 164.8
click at [308, 530] on div "Inspector Email Address (for copy of Certificate of Compliance) * [EMAIL_ADDRES…" at bounding box center [760, 506] width 926 height 75
type input "[EMAIL_ADDRESS][DOMAIN_NAME]"
select select "8"
select select "2025"
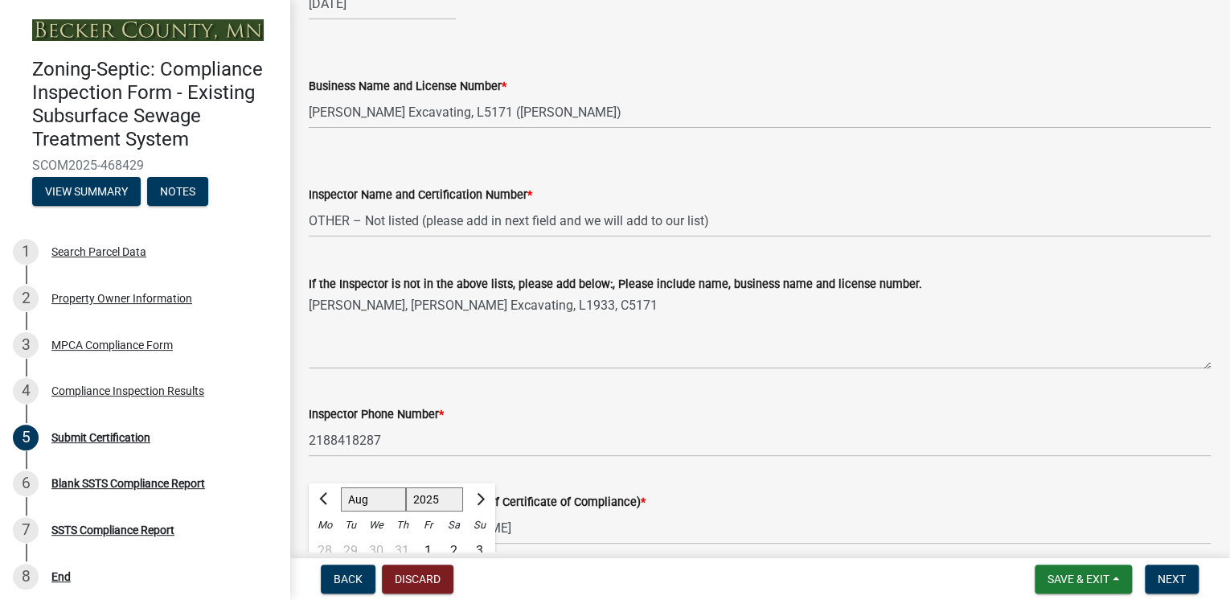
scroll to position [568, 0]
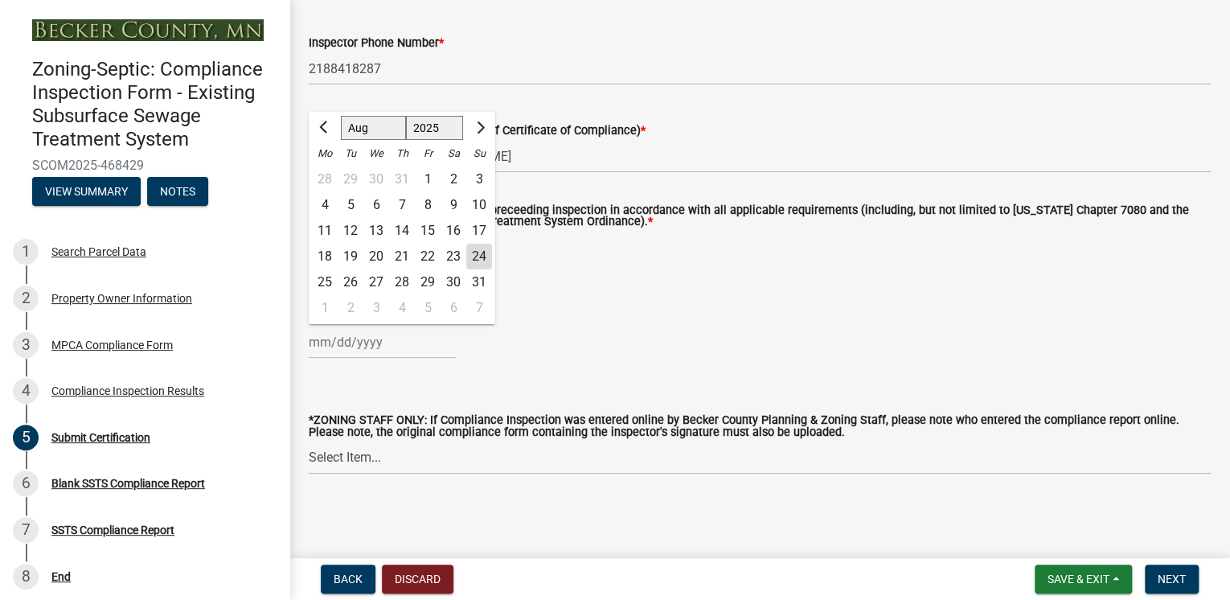
click at [575, 350] on div "[PERSON_NAME] Feb Mar Apr [PERSON_NAME][DATE] Oct Nov [DATE] 1526 1527 1528 152…" at bounding box center [760, 342] width 902 height 33
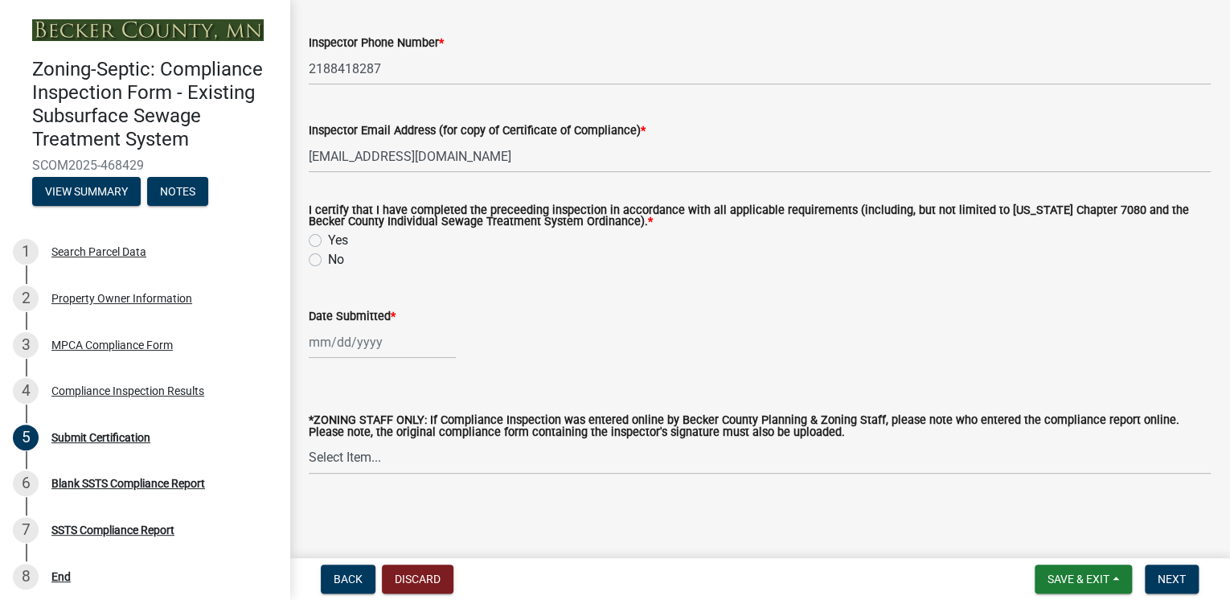
click at [328, 238] on label "Yes" at bounding box center [338, 240] width 20 height 19
click at [328, 238] on input "Yes" at bounding box center [333, 236] width 10 height 10
radio input "true"
click at [347, 347] on div at bounding box center [382, 342] width 147 height 33
select select "8"
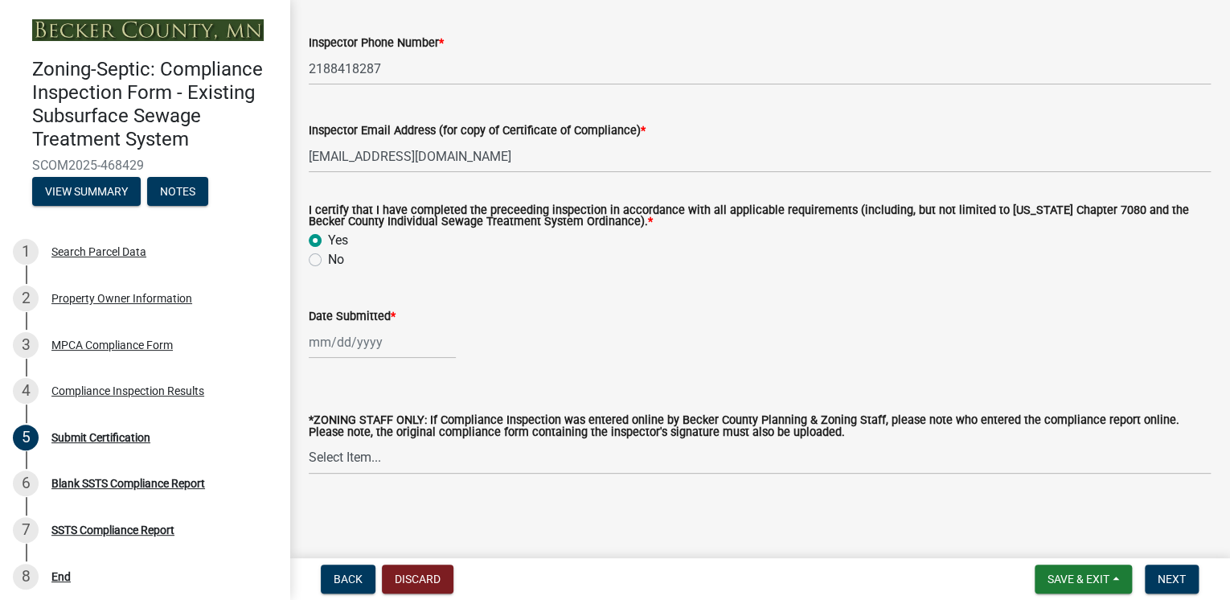
select select "2025"
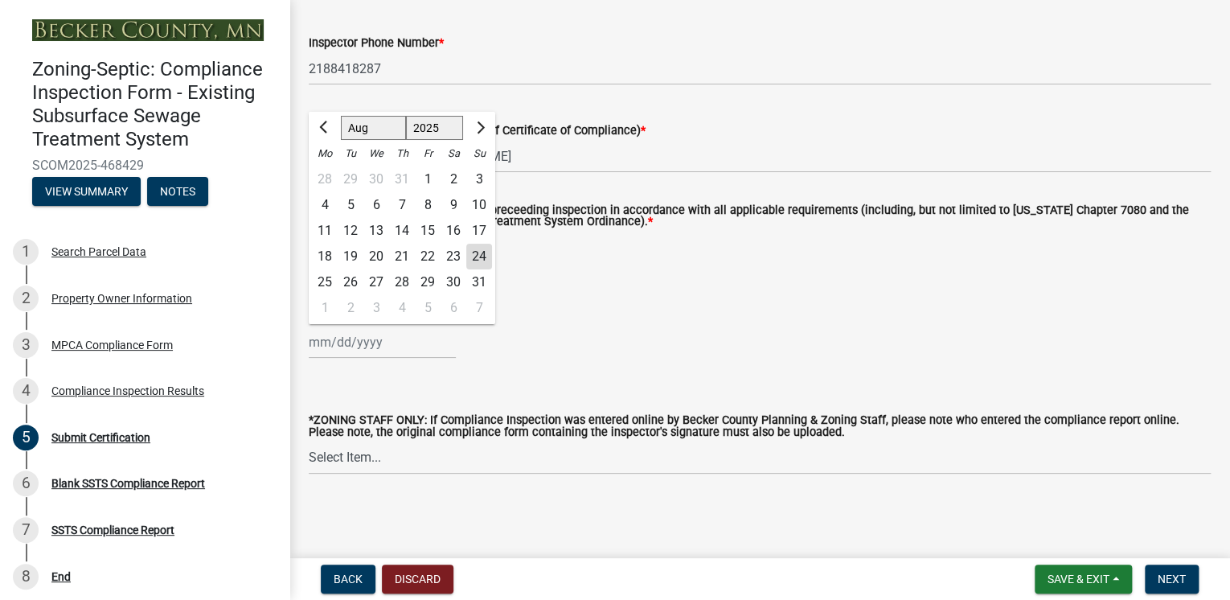
click at [475, 253] on div "24" at bounding box center [479, 257] width 26 height 26
type input "[DATE]"
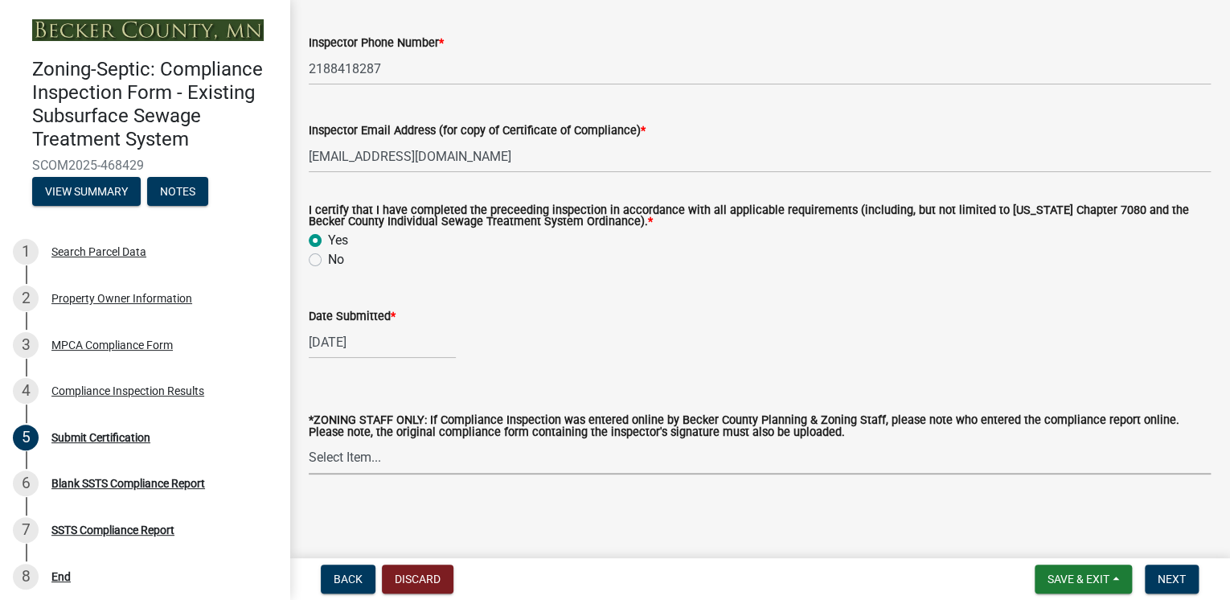
click at [365, 457] on select "Select Item... [PERSON_NAME] [PERSON_NAME] [PERSON_NAME] [PERSON_NAME] [PERSON_…" at bounding box center [760, 457] width 902 height 33
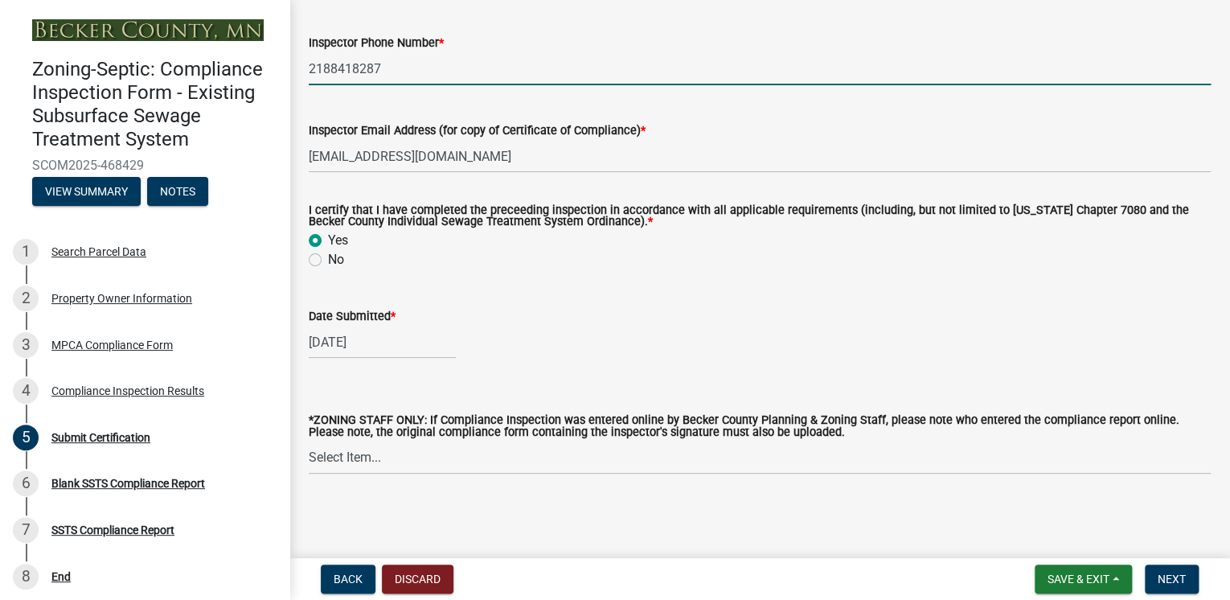
click at [411, 70] on input "2188418287" at bounding box center [760, 68] width 902 height 33
drag, startPoint x: 391, startPoint y: 73, endPoint x: 354, endPoint y: 90, distance: 40.6
click at [354, 90] on wm-data-entity-input "Inspector Phone Number * [PHONE_NUMBER]" at bounding box center [760, 54] width 902 height 88
click at [328, 69] on input "2188418291" at bounding box center [760, 68] width 902 height 33
click at [352, 64] on input "218-8418291" at bounding box center [760, 68] width 902 height 33
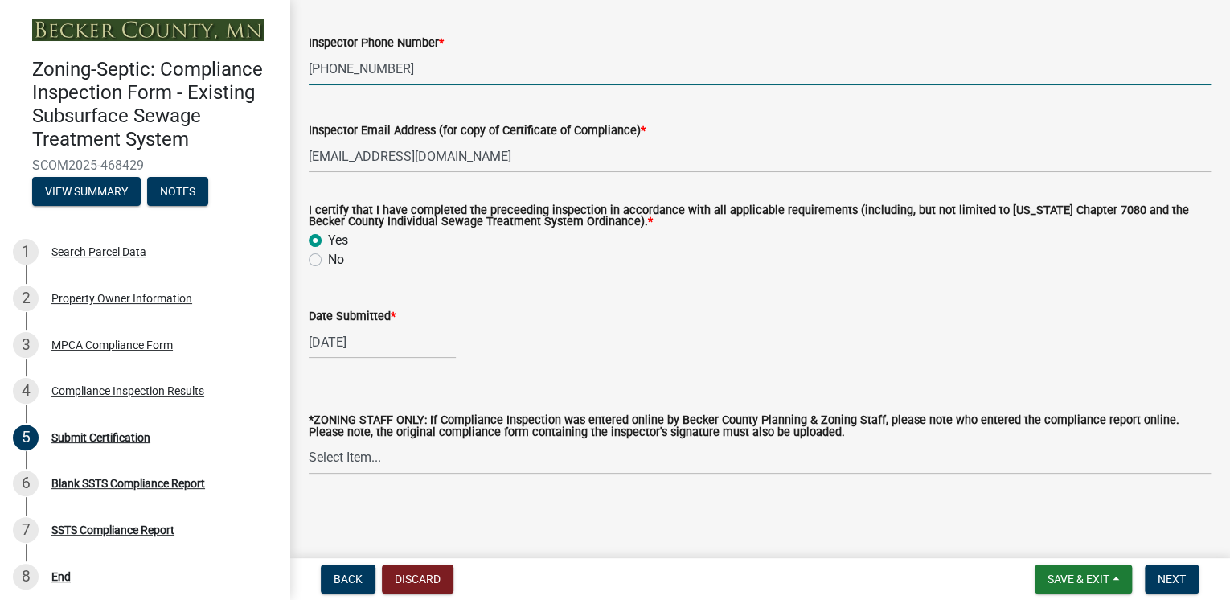
type input "[PHONE_NUMBER]"
click at [411, 505] on main "Submit Certification share Share Certification System Status as of this Inspect…" at bounding box center [759, 275] width 940 height 551
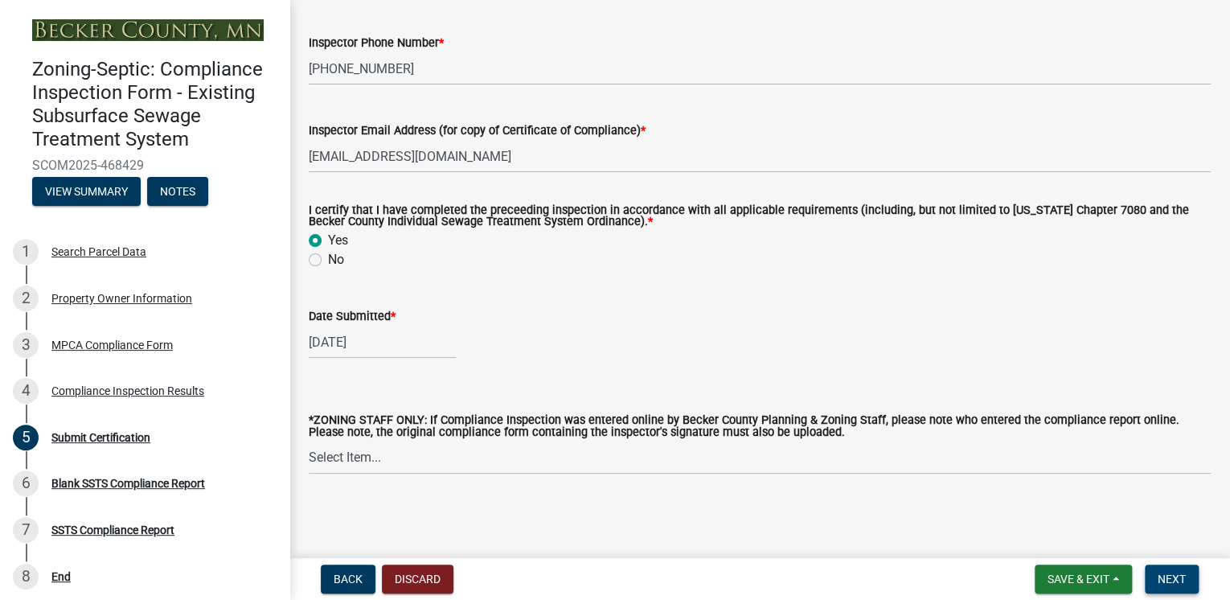
click at [1170, 567] on button "Next" at bounding box center [1172, 578] width 54 height 29
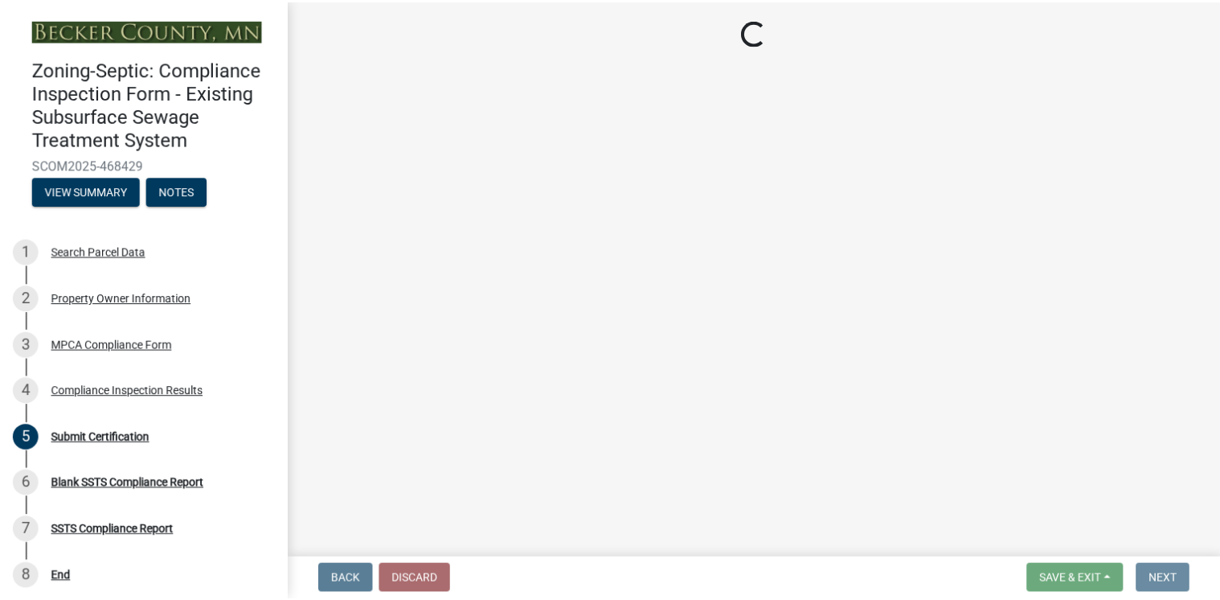
scroll to position [0, 0]
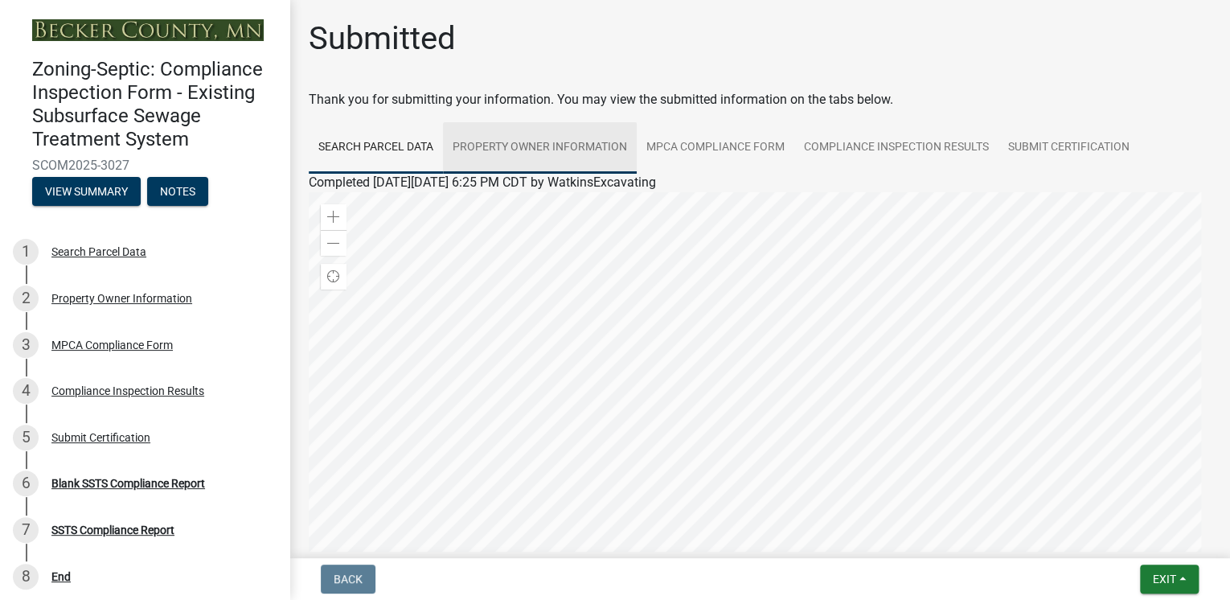
click at [548, 150] on link "Property Owner Information" at bounding box center [540, 147] width 194 height 51
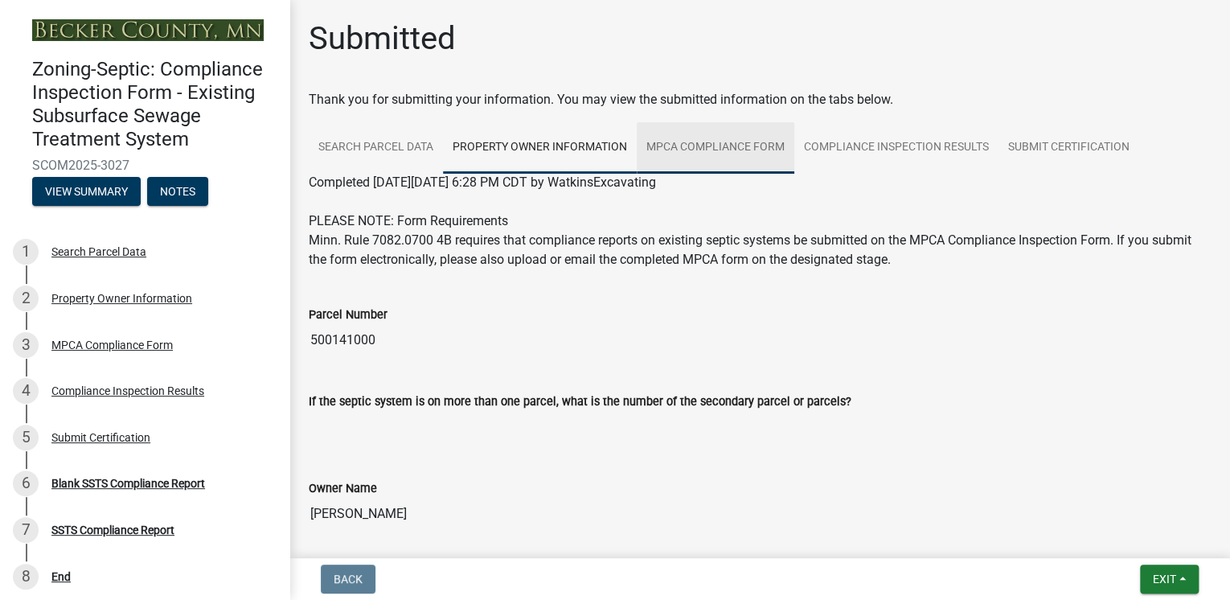
click at [678, 146] on link "MPCA Compliance Form" at bounding box center [716, 147] width 158 height 51
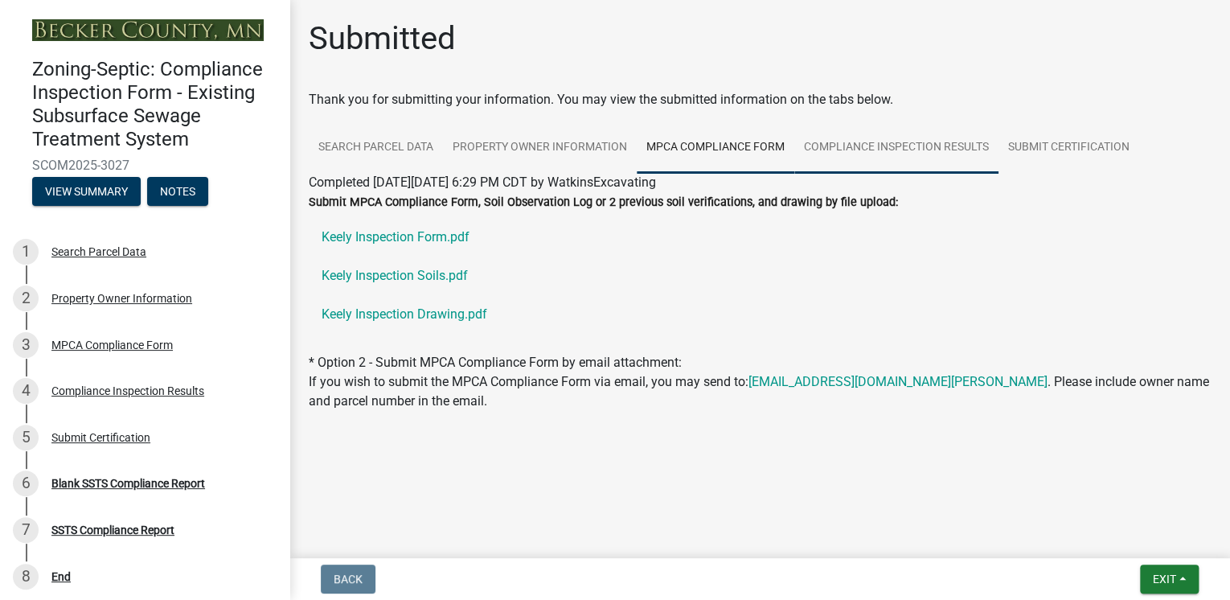
click at [822, 148] on link "Compliance Inspection Results" at bounding box center [896, 147] width 204 height 51
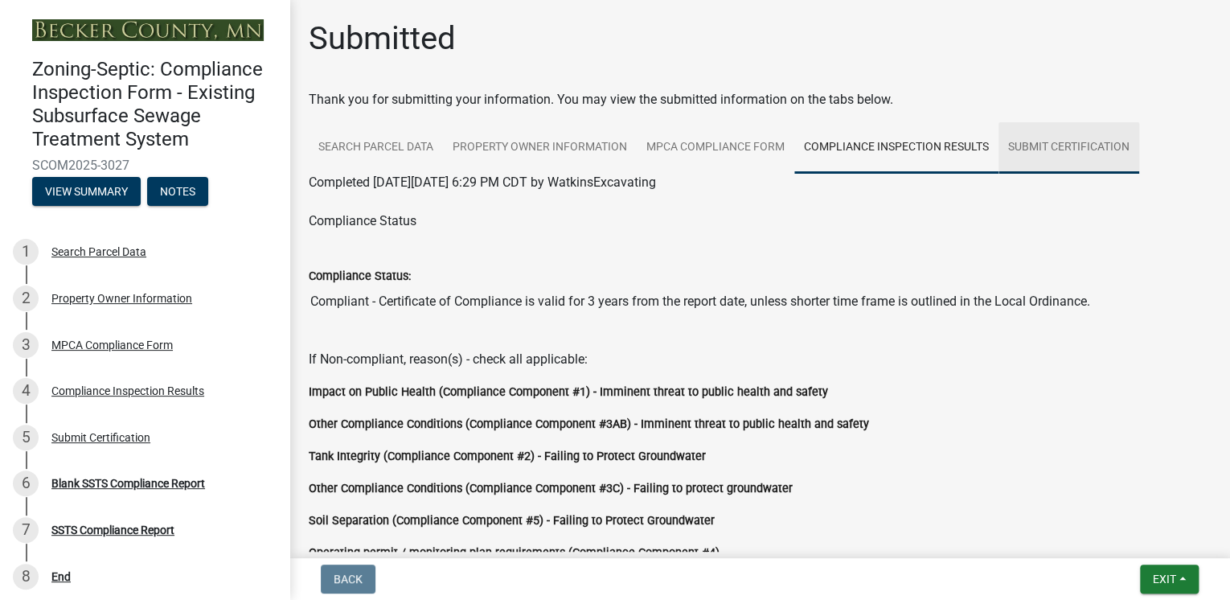
click at [1045, 148] on link "Submit Certification" at bounding box center [1068, 147] width 141 height 51
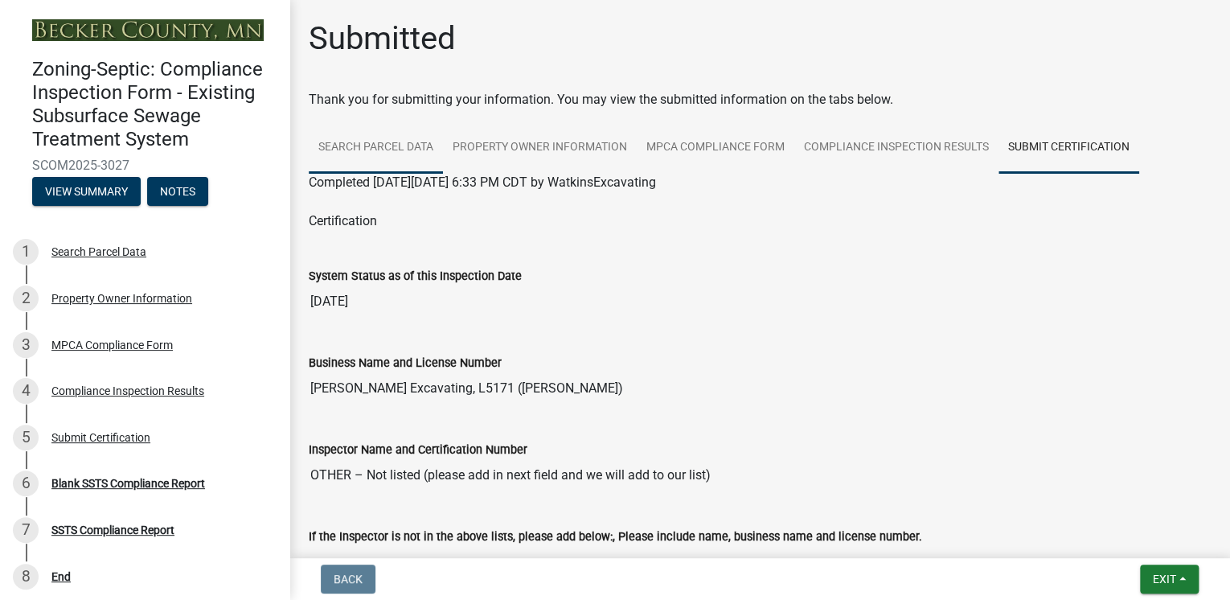
click at [392, 145] on link "Search Parcel Data" at bounding box center [376, 147] width 134 height 51
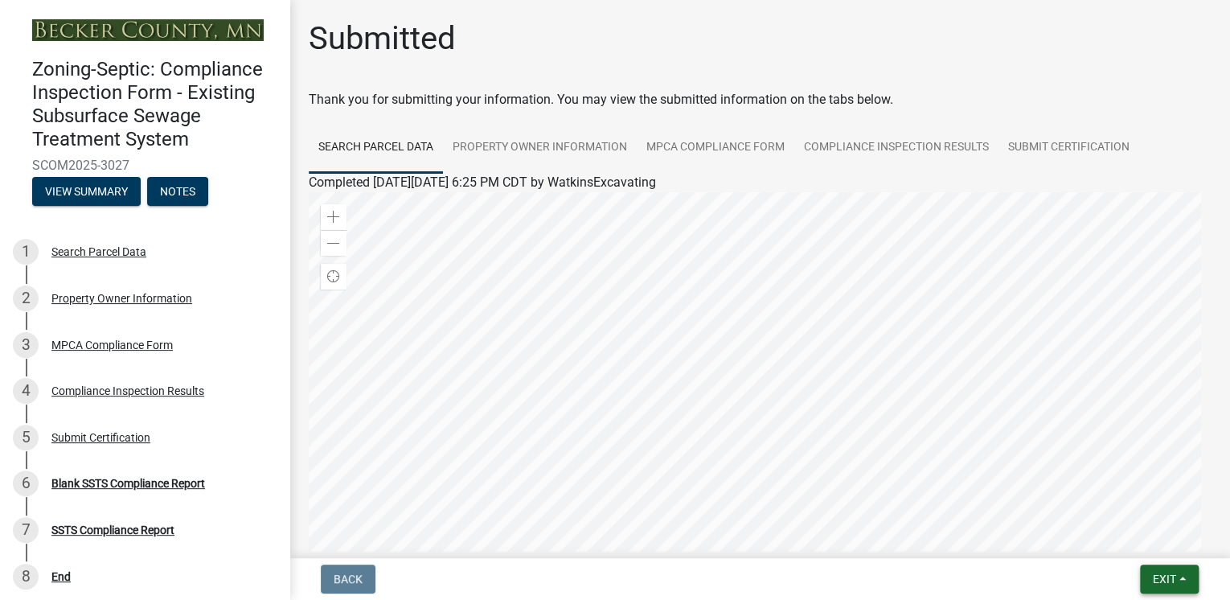
click at [1178, 577] on button "Exit" at bounding box center [1169, 578] width 59 height 29
click at [1112, 543] on button "Save & Exit" at bounding box center [1135, 537] width 129 height 39
